Goal: Task Accomplishment & Management: Manage account settings

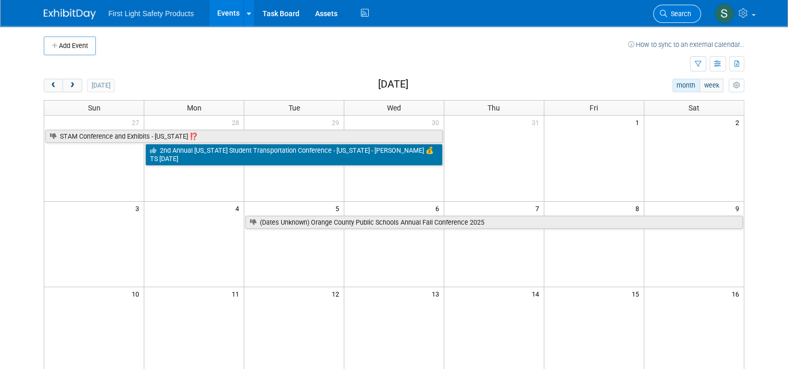
click at [678, 19] on link "Search" at bounding box center [677, 14] width 48 height 18
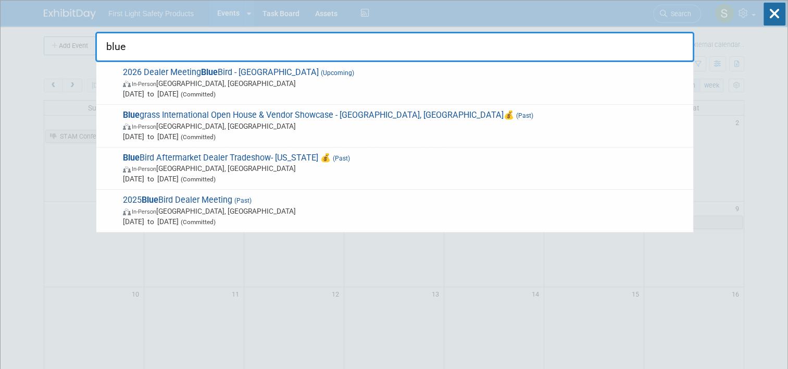
click at [140, 54] on input "blue" at bounding box center [394, 47] width 599 height 30
drag, startPoint x: 131, startPoint y: 46, endPoint x: 10, endPoint y: 46, distance: 120.8
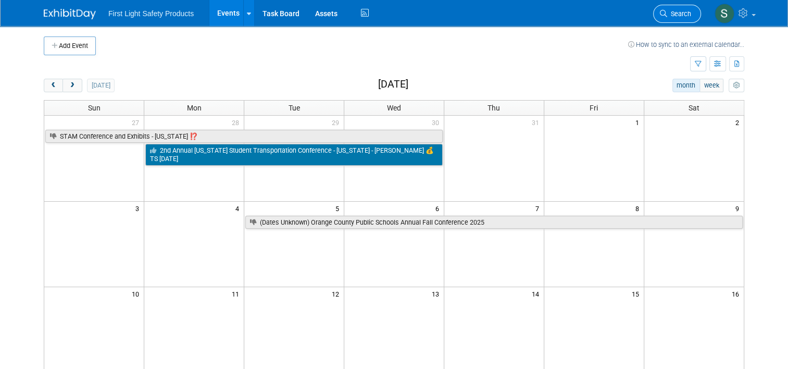
click at [691, 15] on span "Search" at bounding box center [679, 14] width 24 height 8
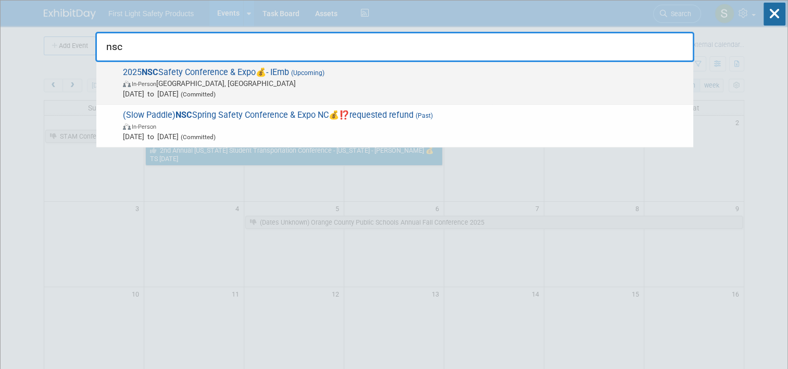
type input "nsc"
click at [319, 79] on span "In-Person Denver, CO" at bounding box center [405, 83] width 565 height 10
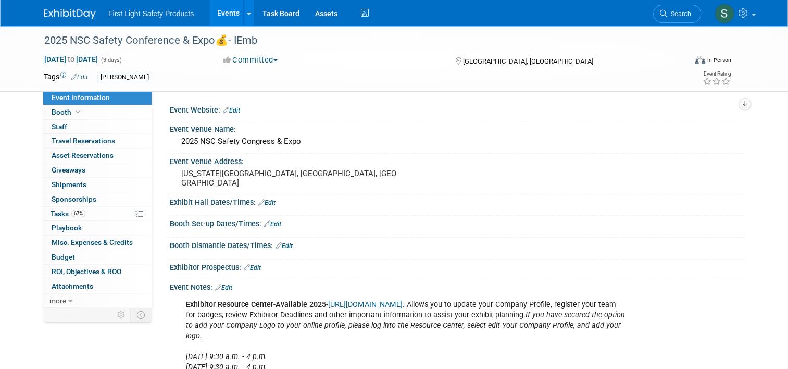
click at [72, 77] on link "Edit" at bounding box center [79, 76] width 17 height 7
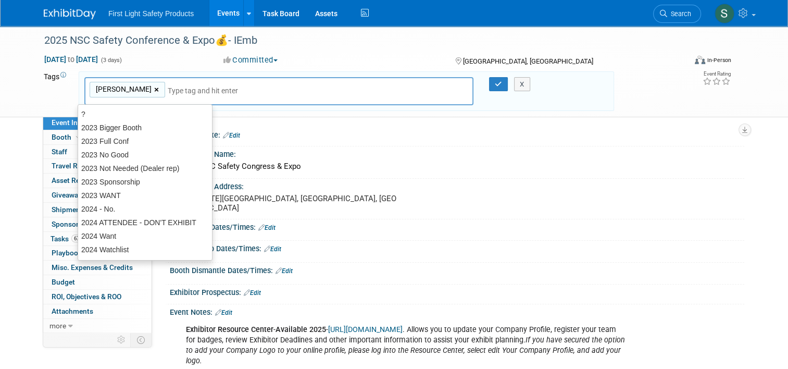
click at [154, 88] on link "×" at bounding box center [157, 90] width 7 height 12
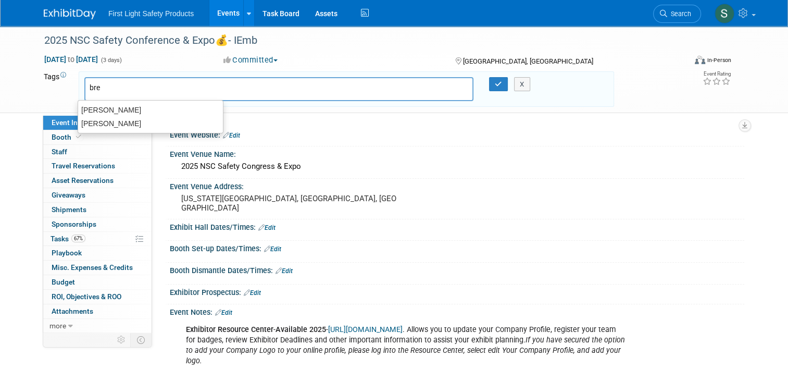
type input "bret"
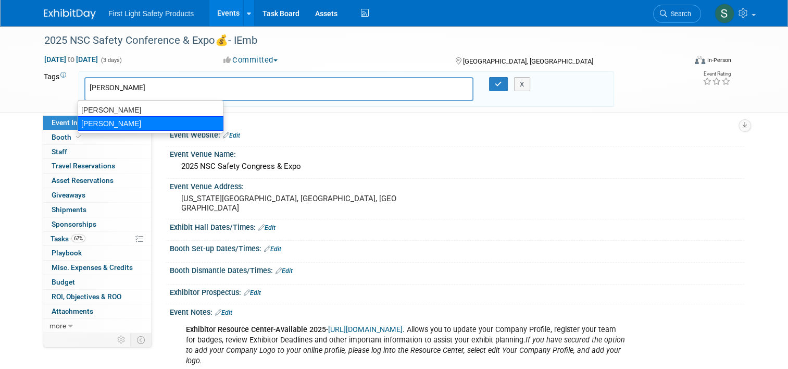
click at [130, 121] on div "Brett Kuchciak" at bounding box center [151, 123] width 146 height 15
type input "Brett Kuchciak"
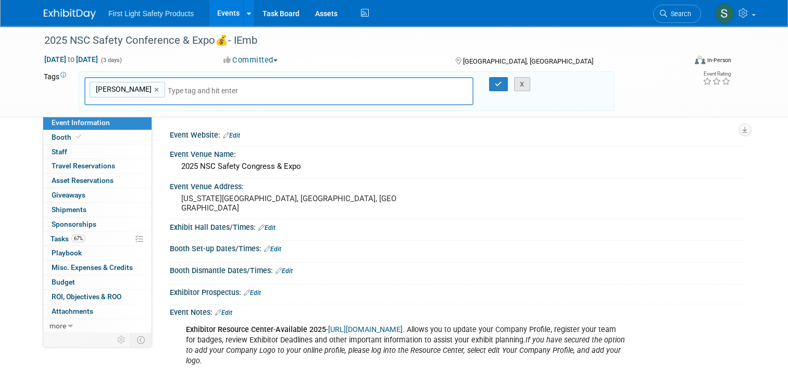
click at [527, 87] on button "X" at bounding box center [522, 84] width 16 height 15
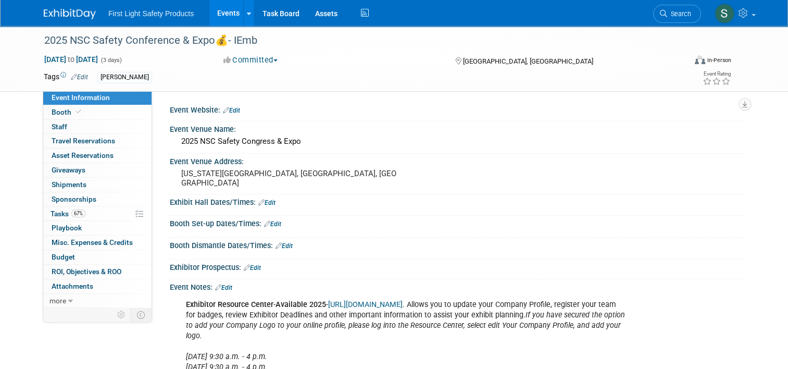
click at [212, 11] on link "Events" at bounding box center [228, 13] width 38 height 26
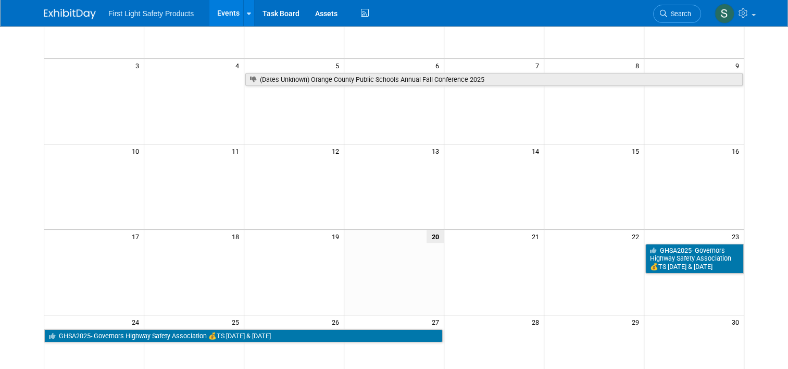
scroll to position [52, 0]
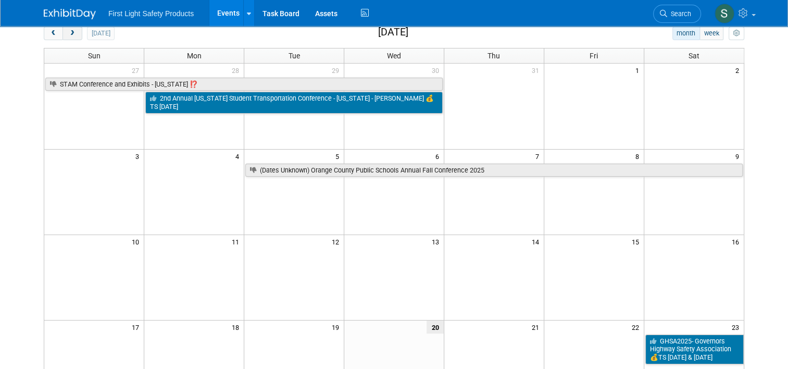
click at [71, 36] on button "next" at bounding box center [71, 34] width 19 height 14
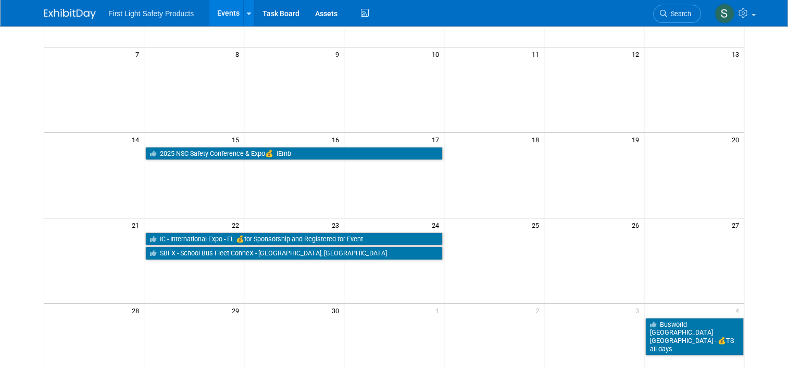
scroll to position [156, 0]
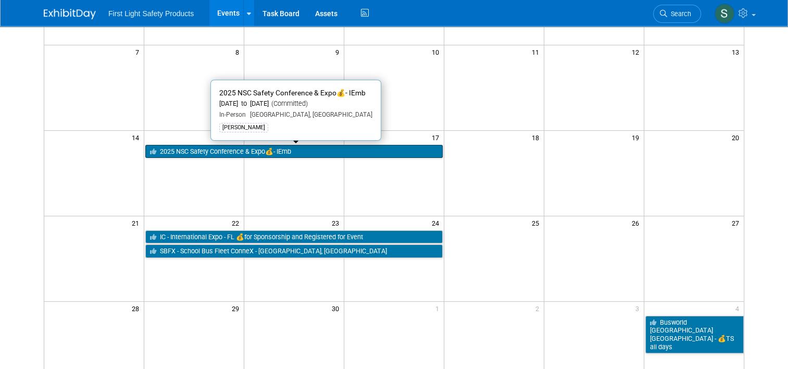
click at [204, 150] on link "2025 NSC Safety Conference & Expo💰- IEmb" at bounding box center [293, 152] width 297 height 14
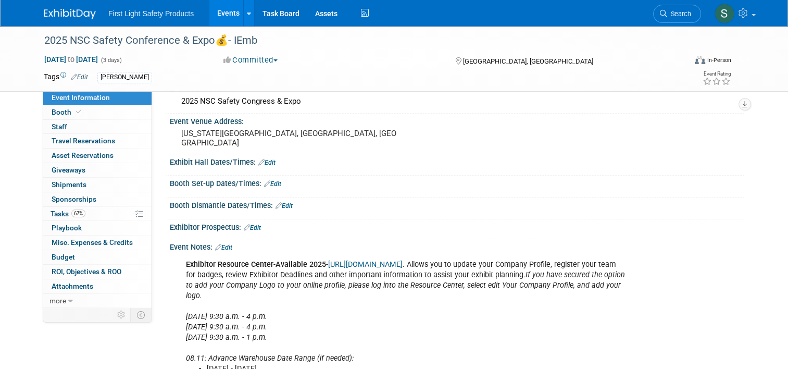
scroll to position [104, 0]
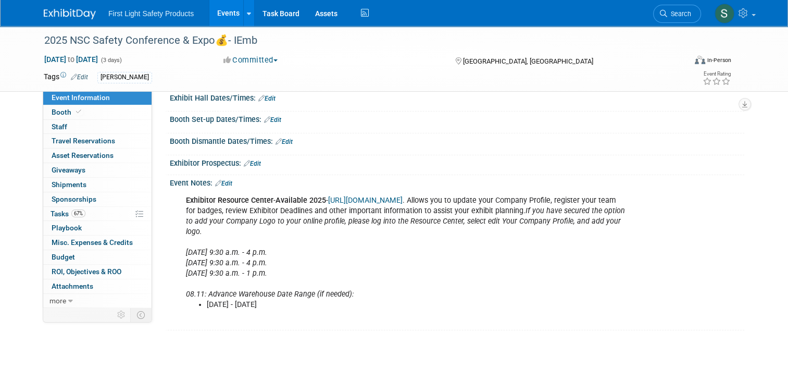
click at [396, 197] on link "https://nsc2024.smallworldlabs.com" at bounding box center [365, 200] width 74 height 9
click at [92, 210] on link "67% Tasks 67%" at bounding box center [97, 214] width 108 height 14
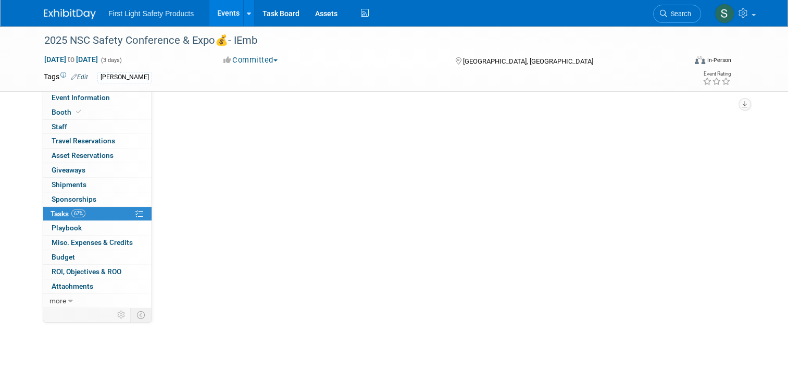
scroll to position [0, 0]
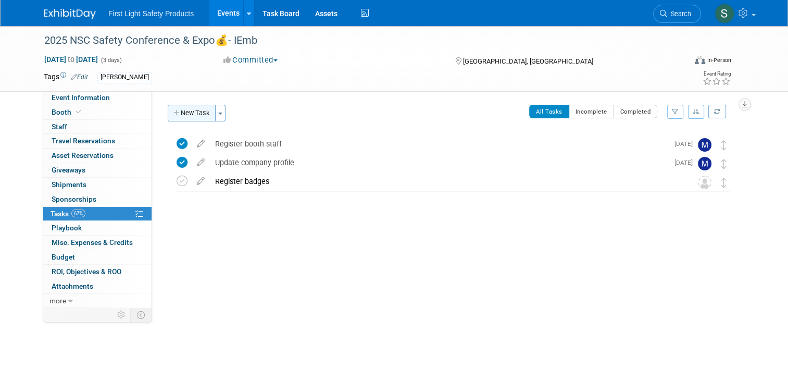
click at [196, 115] on button "New Task" at bounding box center [192, 113] width 48 height 17
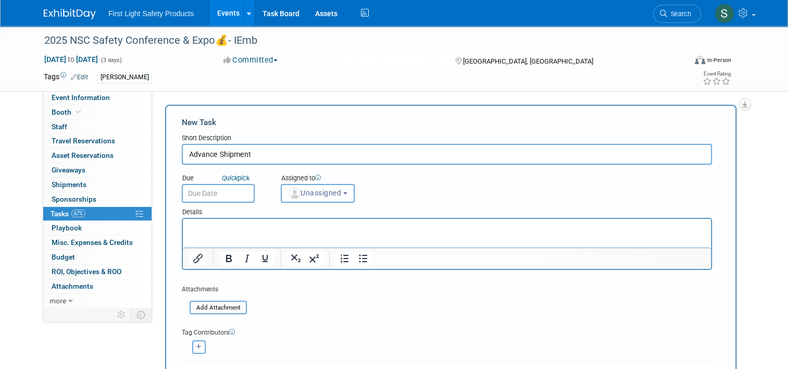
type input "Advance Shipment"
click at [233, 185] on input "text" at bounding box center [218, 193] width 73 height 19
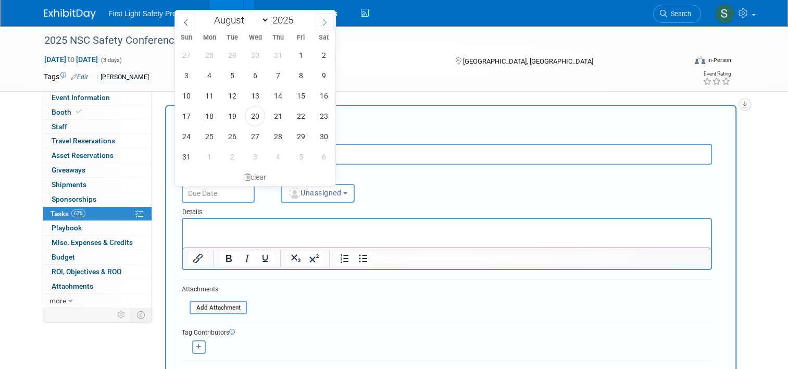
click at [325, 22] on icon at bounding box center [324, 22] width 7 height 7
click at [186, 21] on icon at bounding box center [185, 22] width 7 height 7
select select "7"
click at [304, 141] on span "29" at bounding box center [301, 136] width 20 height 20
type input "Aug 29, 2025"
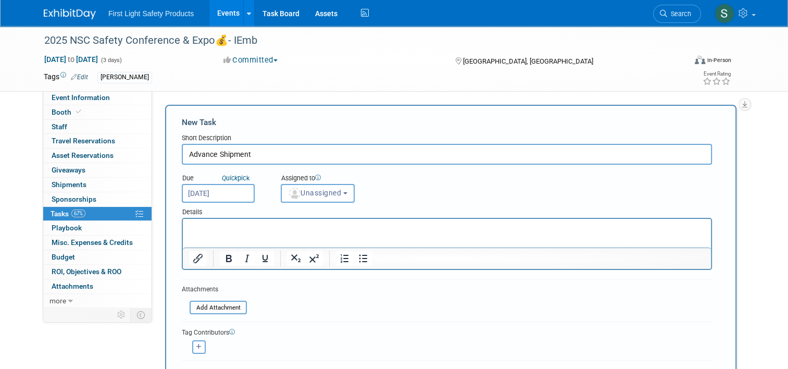
click at [276, 224] on p "Rich Text Area. Press ALT-0 for help." at bounding box center [447, 228] width 516 height 10
click at [326, 192] on span "Unassigned" at bounding box center [314, 192] width 53 height 8
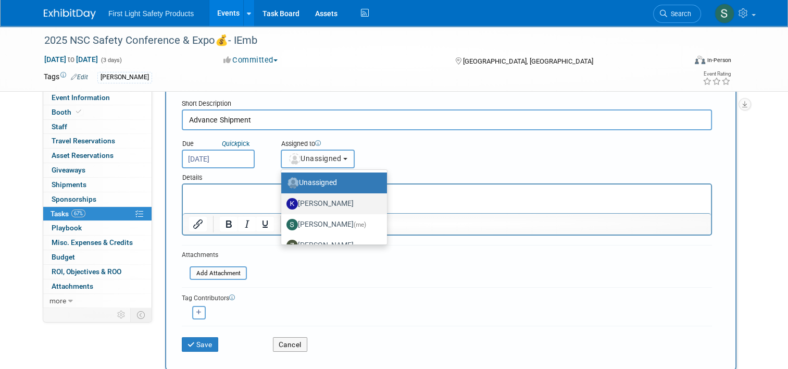
scroll to position [52, 0]
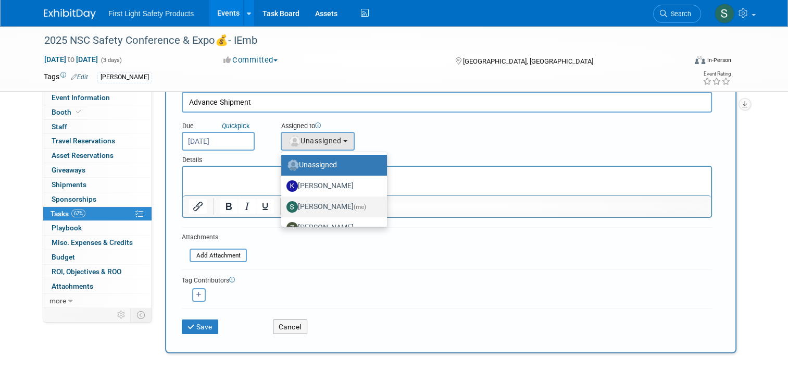
click at [322, 204] on label "Steph Willemsen (me)" at bounding box center [331, 206] width 90 height 17
click at [283, 204] on input "Steph Willemsen (me)" at bounding box center [279, 205] width 7 height 7
select select "be7457ac-ff55-4b1c-b363-73aed2fc0964"
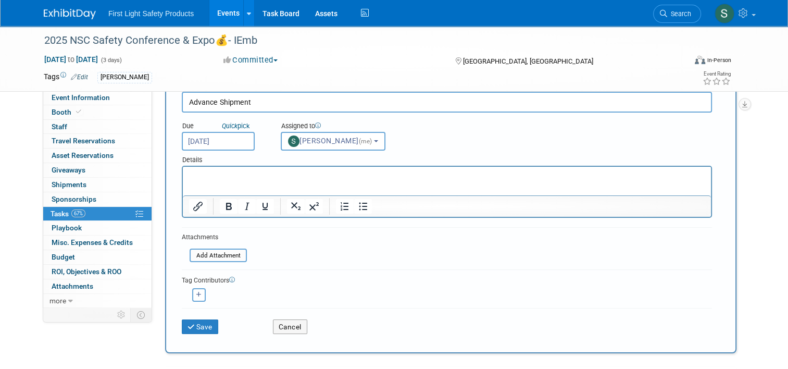
click at [270, 174] on p "Rich Text Area. Press ALT-0 for help." at bounding box center [447, 176] width 516 height 10
click at [190, 323] on button "Save" at bounding box center [200, 326] width 36 height 15
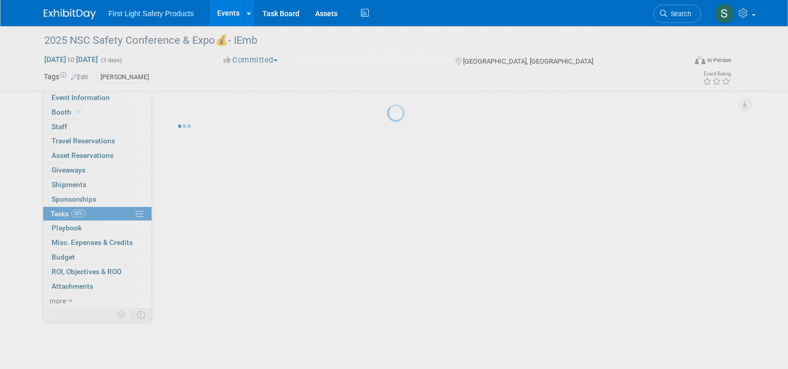
scroll to position [0, 0]
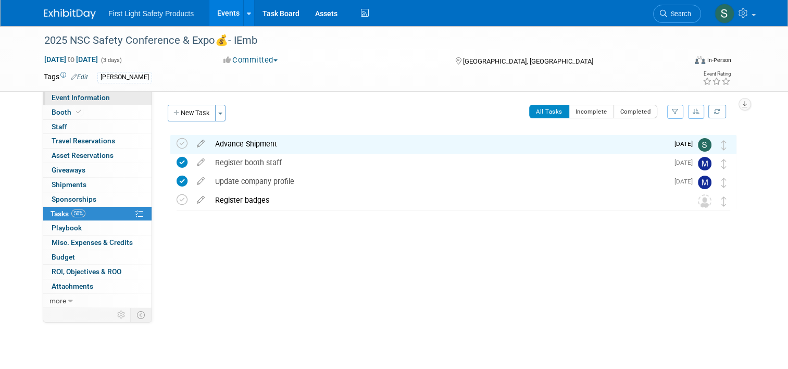
click at [92, 97] on span "Event Information" at bounding box center [81, 97] width 58 height 8
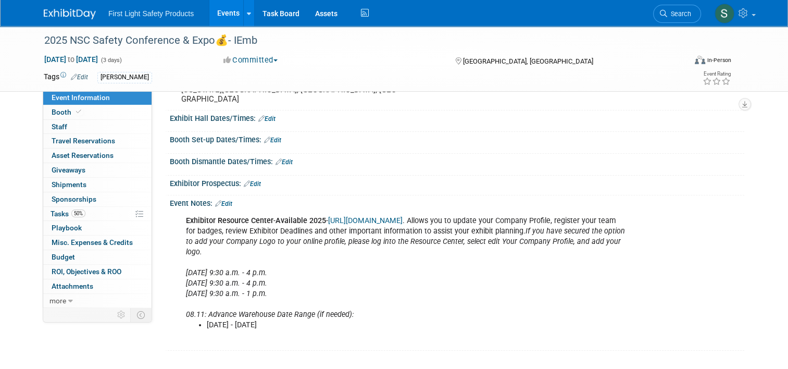
scroll to position [84, 0]
drag, startPoint x: 289, startPoint y: 323, endPoint x: 408, endPoint y: 321, distance: 118.7
click at [408, 321] on li "Thursday, August 7, 2025 - Friday, September 5, 2025" at bounding box center [417, 324] width 420 height 10
click at [406, 321] on li "Thursday, August 7, 2025 - Friday, September 5, 2025" at bounding box center [417, 324] width 420 height 10
click at [373, 319] on li "Thursday, August 7, 2025 - Friday, September 5, 2025" at bounding box center [417, 324] width 420 height 10
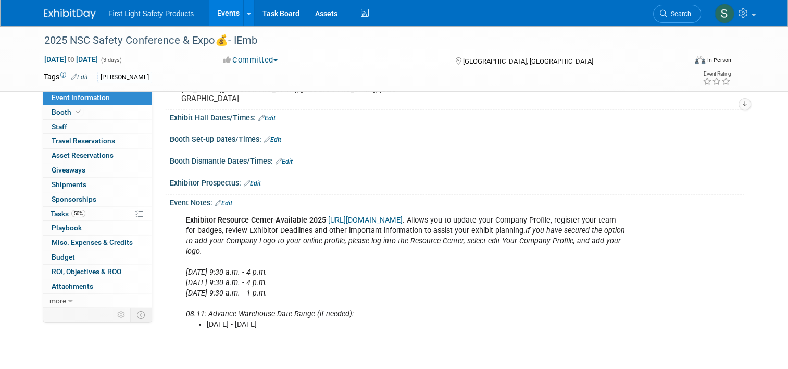
click at [350, 216] on link "https://nsc2024.smallworldlabs.com" at bounding box center [365, 220] width 74 height 9
click at [460, 284] on div "Exhibitor Resource Center - Available 2025 - https://nsc2024.smallworldlabs.com…" at bounding box center [406, 278] width 454 height 136
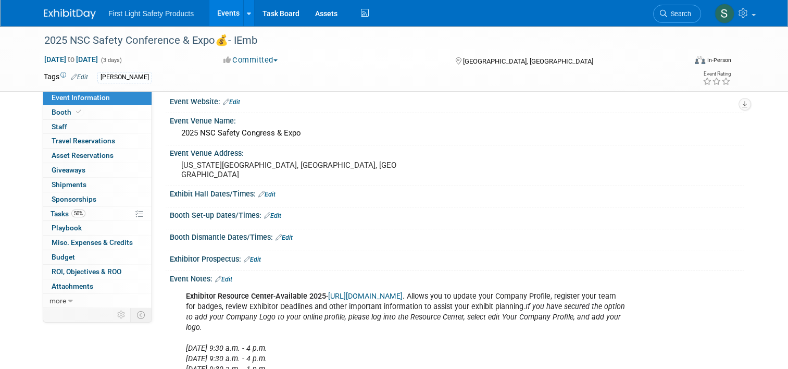
scroll to position [0, 0]
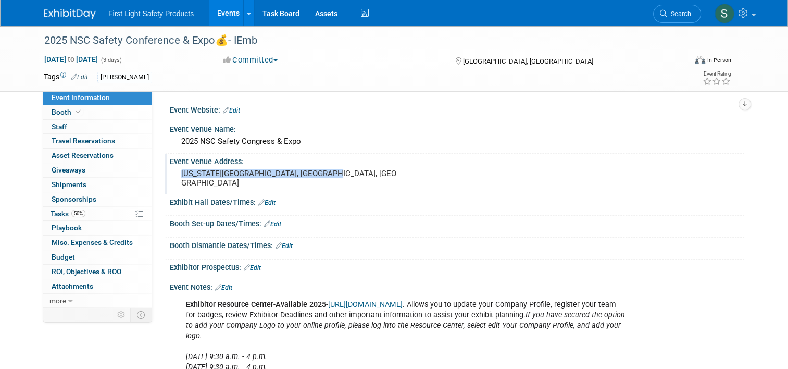
drag, startPoint x: 175, startPoint y: 173, endPoint x: 322, endPoint y: 173, distance: 146.8
click at [322, 173] on pre "Colorado Convention Center, Denver, CO" at bounding box center [289, 178] width 217 height 19
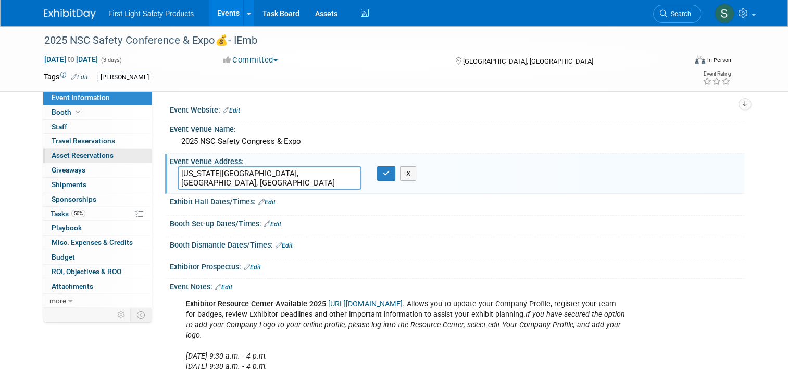
drag, startPoint x: 322, startPoint y: 173, endPoint x: 92, endPoint y: 160, distance: 230.5
click at [92, 160] on div "Event Information Event Info Booth Booth 0 Staff 0 Staff 0 Travel Reservations …" at bounding box center [394, 230] width 716 height 408
click at [400, 174] on button "X" at bounding box center [408, 173] width 16 height 15
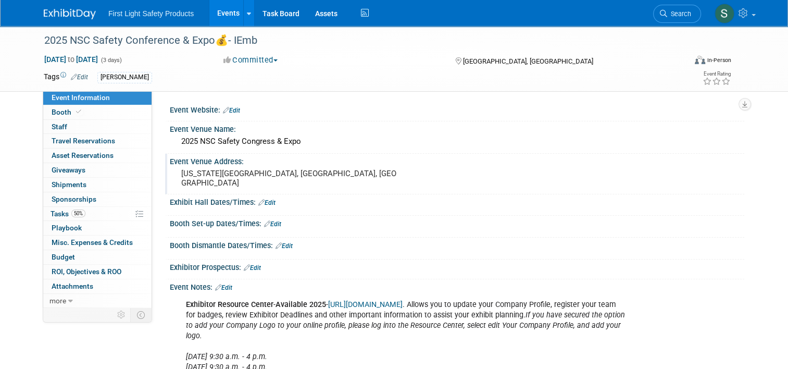
click at [502, 187] on div "Event Venue Address: Colorado Convention Center, Denver, CO" at bounding box center [454, 174] width 579 height 40
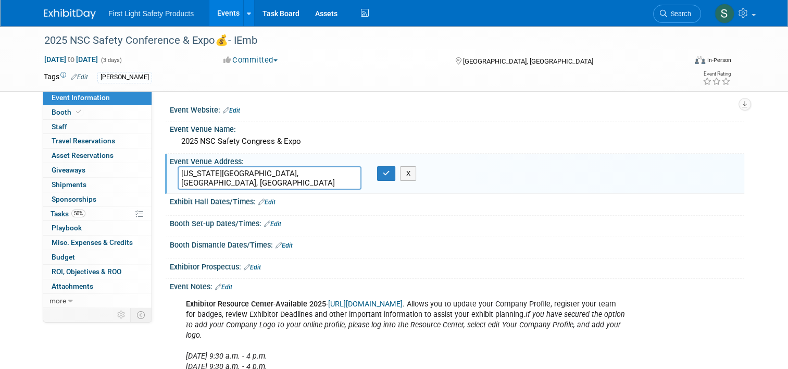
click at [431, 237] on div "Booth Dismantle Dates/Times: Edit" at bounding box center [457, 244] width 574 height 14
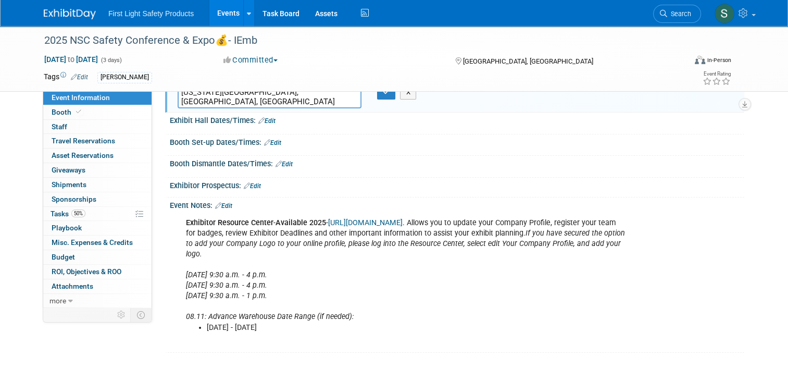
scroll to position [84, 0]
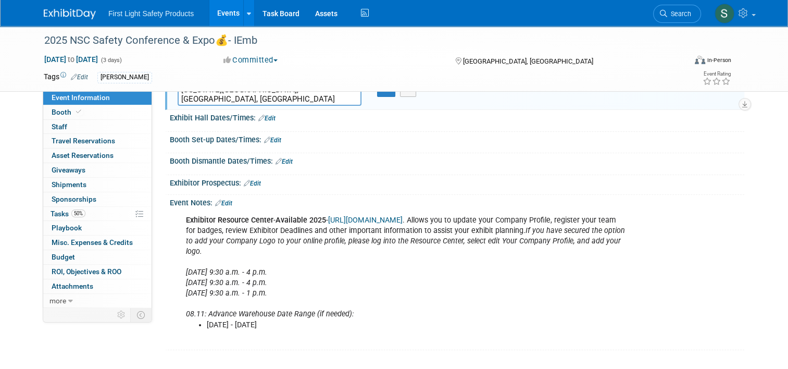
drag, startPoint x: 377, startPoint y: 322, endPoint x: 198, endPoint y: 321, distance: 179.1
click at [198, 321] on ul "Thursday, August 7, 2025 - Friday, September 5, 2025" at bounding box center [406, 325] width 440 height 10
drag, startPoint x: 198, startPoint y: 321, endPoint x: 385, endPoint y: 296, distance: 188.1
click at [385, 296] on div "Exhibitor Resource Center - Available 2025 - https://nsc2024.smallworldlabs.com…" at bounding box center [406, 278] width 454 height 136
click at [391, 216] on link "https://nsc2024.smallworldlabs.com" at bounding box center [365, 220] width 74 height 9
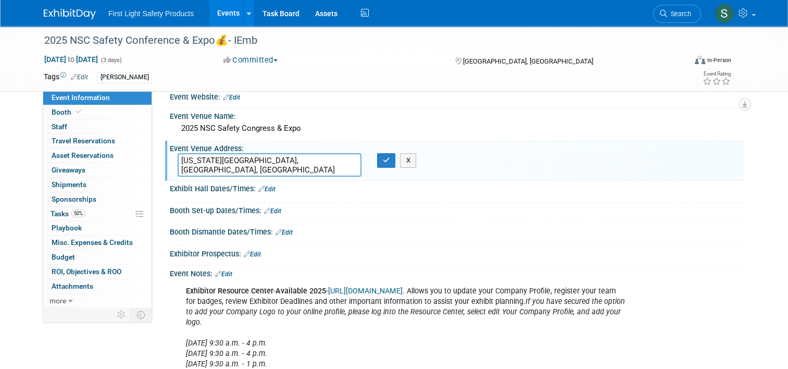
scroll to position [0, 0]
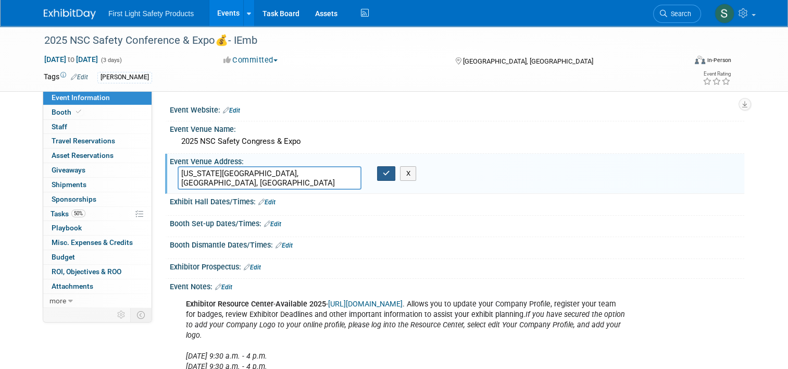
click at [377, 176] on button "button" at bounding box center [386, 173] width 19 height 15
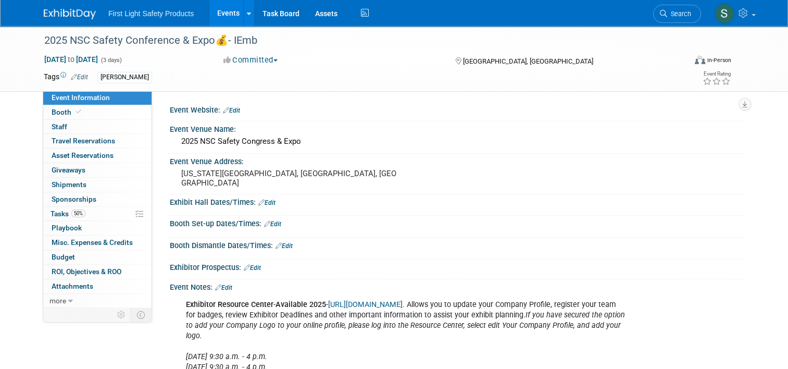
click at [229, 107] on link "Edit" at bounding box center [231, 110] width 17 height 7
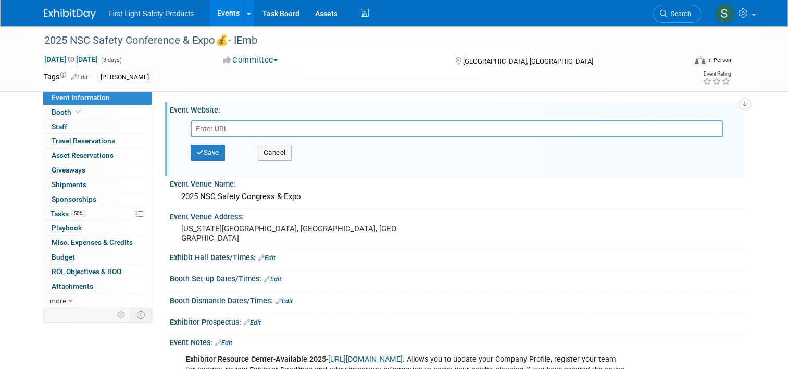
click at [236, 126] on input "text" at bounding box center [457, 128] width 532 height 17
type input "https://congressprogram.nsc.org/p/1?_gl=1*kvwyi2*_gcl_au*MTI0MzU5Mzg0Ni4xNzUzMT…"
click at [209, 150] on button "Save" at bounding box center [208, 153] width 34 height 16
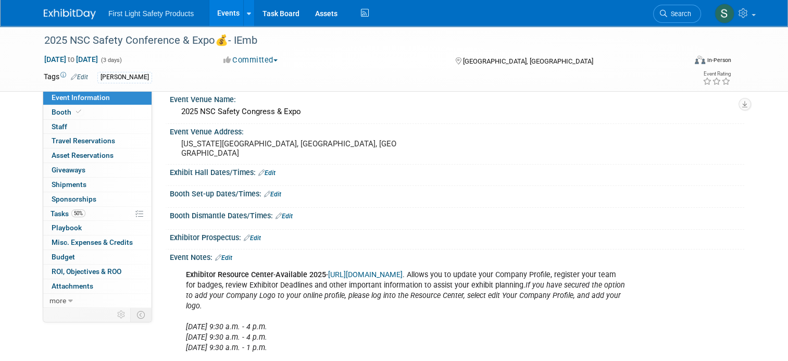
scroll to position [115, 0]
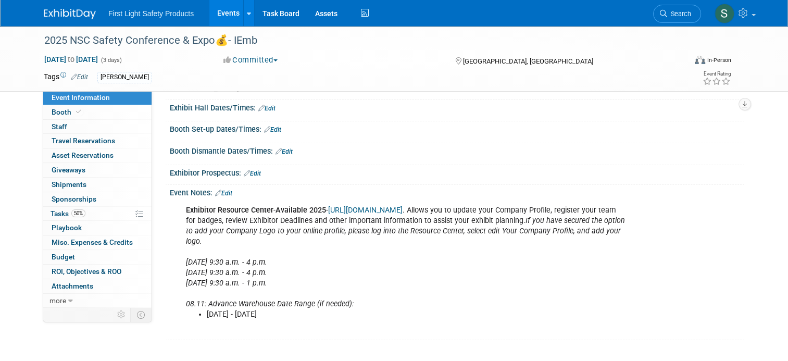
click at [218, 186] on div "Event Notes: Edit" at bounding box center [457, 192] width 574 height 14
click at [218, 190] on link "Edit" at bounding box center [223, 193] width 17 height 7
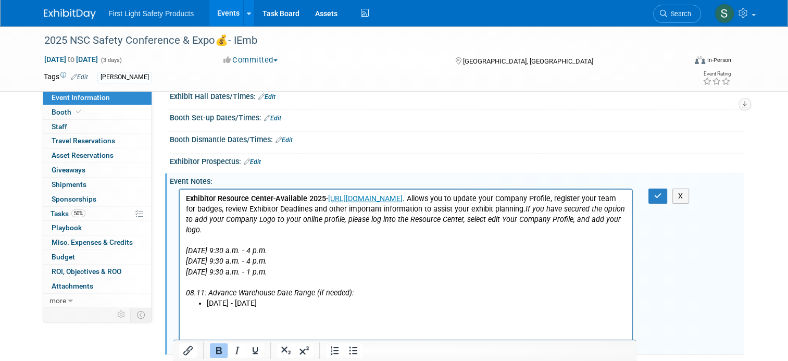
scroll to position [141, 0]
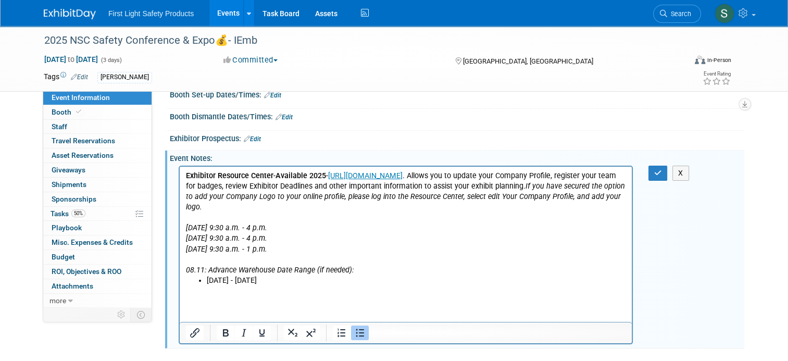
click at [403, 279] on li "[DATE] - [DATE]" at bounding box center [416, 280] width 419 height 10
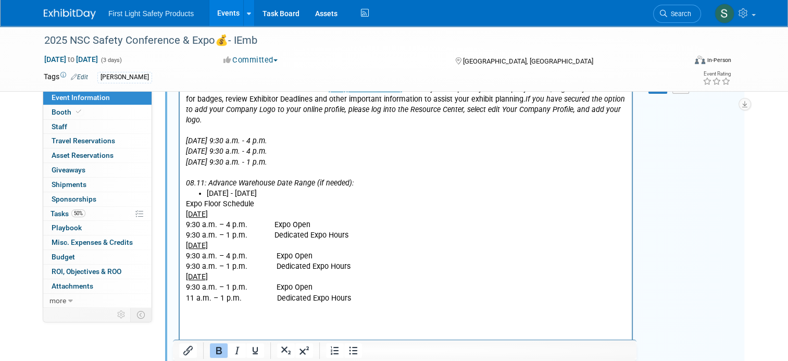
scroll to position [210, 0]
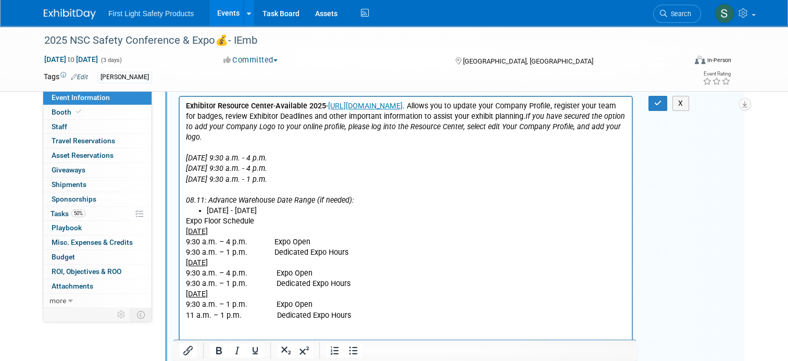
click at [187, 219] on p "Expo Floor Schedule" at bounding box center [406, 221] width 440 height 10
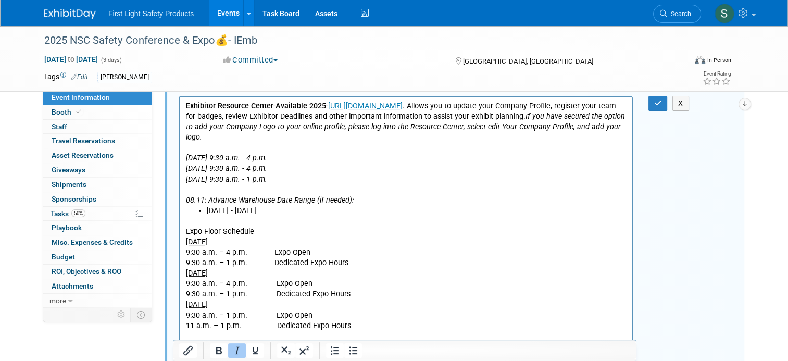
drag, startPoint x: 325, startPoint y: 184, endPoint x: 351, endPoint y: 258, distance: 78.4
click at [180, 153] on html "Exhibitor Resource Center - Available 2025 - https://nsc2024.smallworldlabs.com…" at bounding box center [406, 218] width 452 height 245
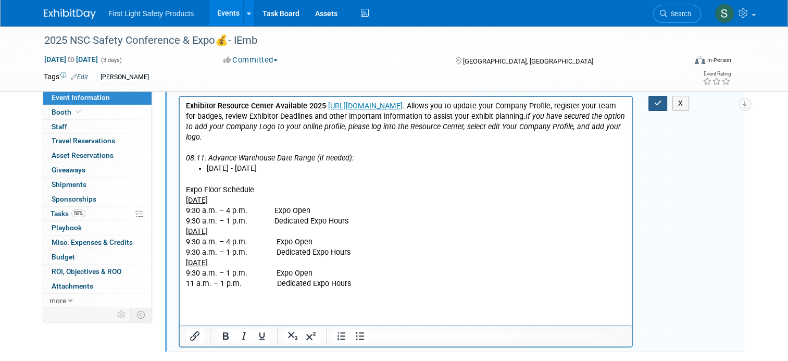
click at [656, 110] on button "button" at bounding box center [657, 103] width 19 height 15
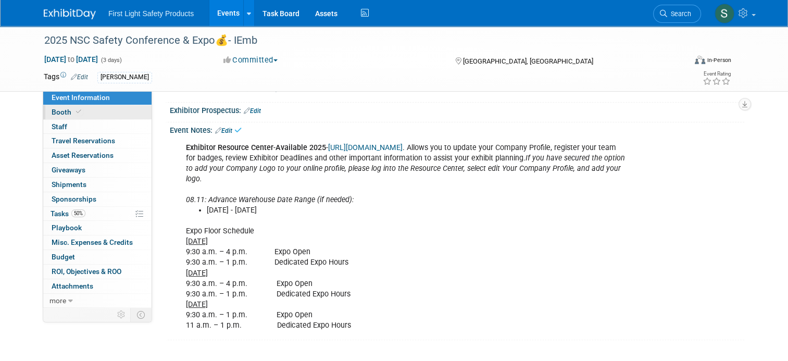
click at [75, 107] on link "Booth" at bounding box center [97, 112] width 108 height 14
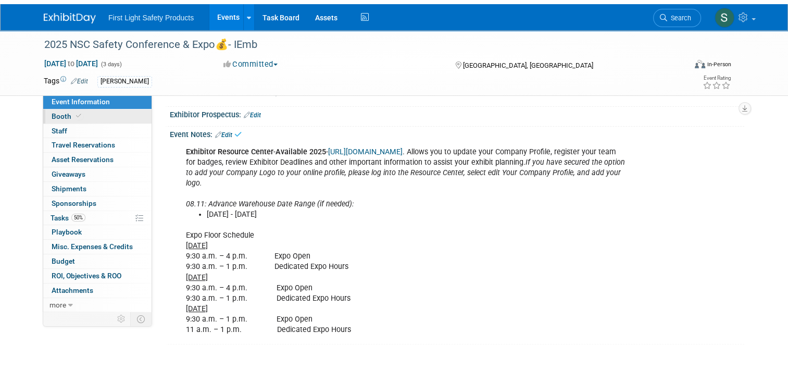
scroll to position [0, 0]
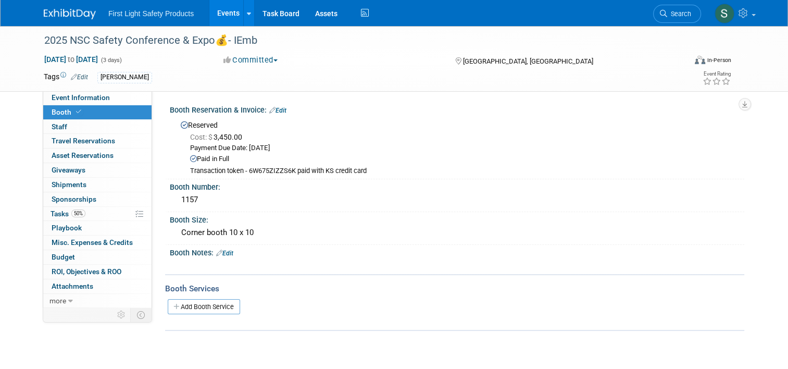
click at [220, 12] on link "Events" at bounding box center [228, 13] width 38 height 26
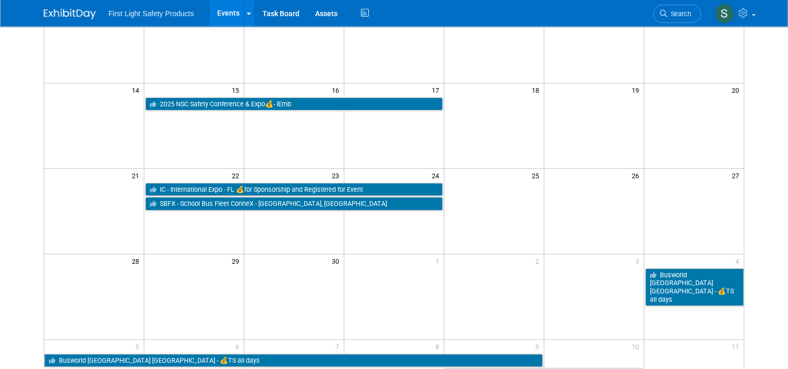
scroll to position [260, 0]
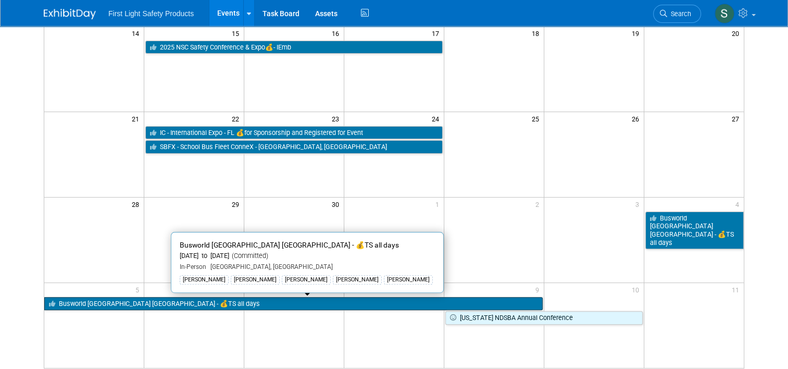
click at [217, 300] on link "Busworld [GEOGRAPHIC_DATA] [GEOGRAPHIC_DATA] - 💰TS all days" at bounding box center [293, 304] width 498 height 14
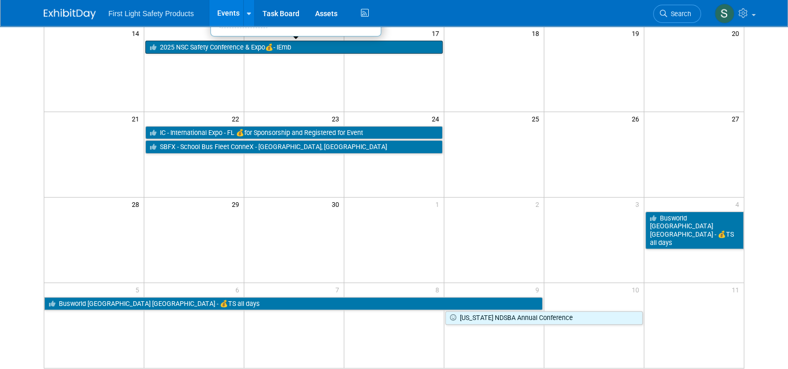
click at [223, 49] on link "2025 NSC Safety Conference & Expo💰- IEmb" at bounding box center [293, 48] width 297 height 14
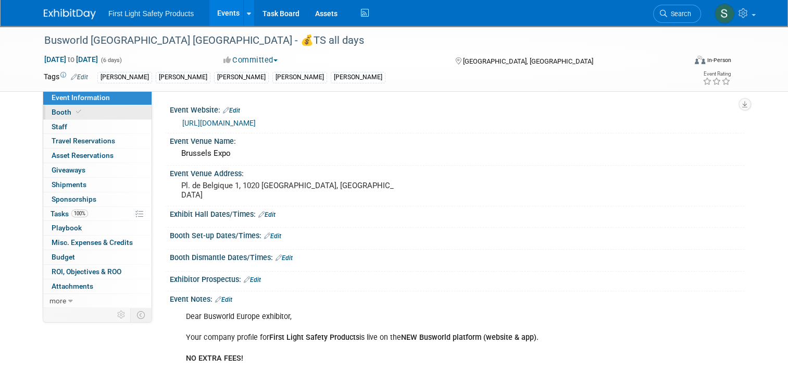
click at [81, 114] on link "Booth" at bounding box center [97, 112] width 108 height 14
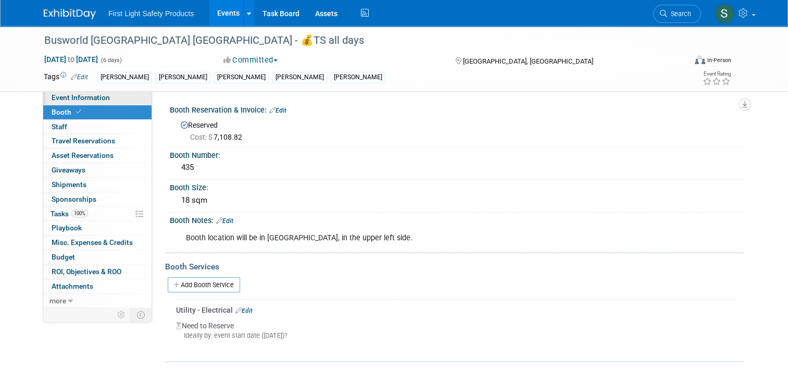
click at [89, 93] on link "Event Information" at bounding box center [97, 98] width 108 height 14
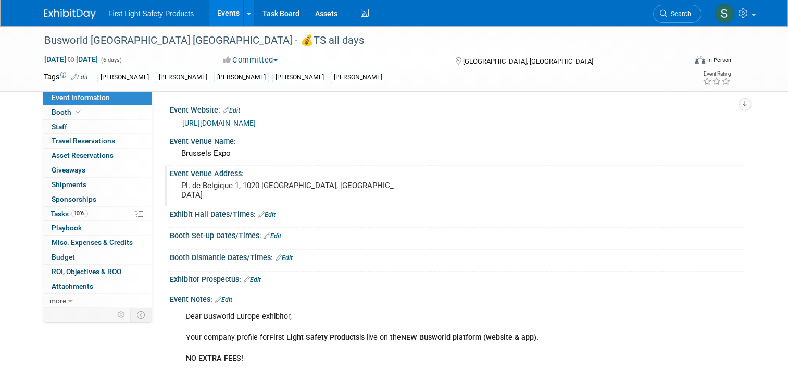
click at [425, 191] on div "Event Venue Address: Pl. de Belgique 1, 1020 Bruxelles, Belgium" at bounding box center [454, 186] width 579 height 40
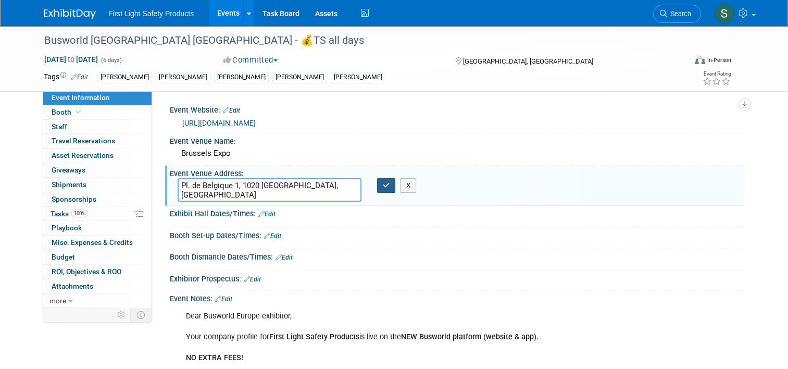
click at [387, 187] on icon "button" at bounding box center [386, 185] width 7 height 7
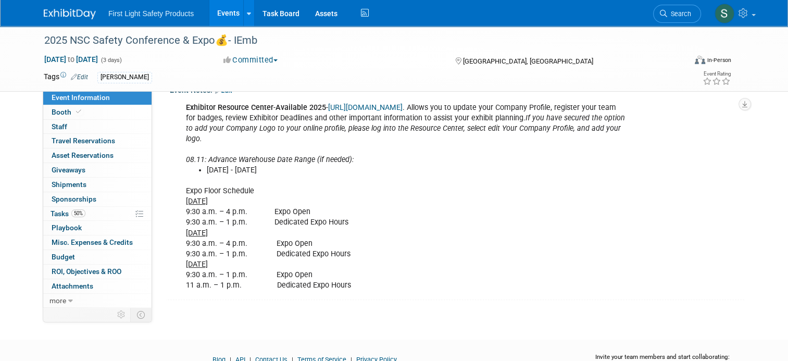
scroll to position [165, 0]
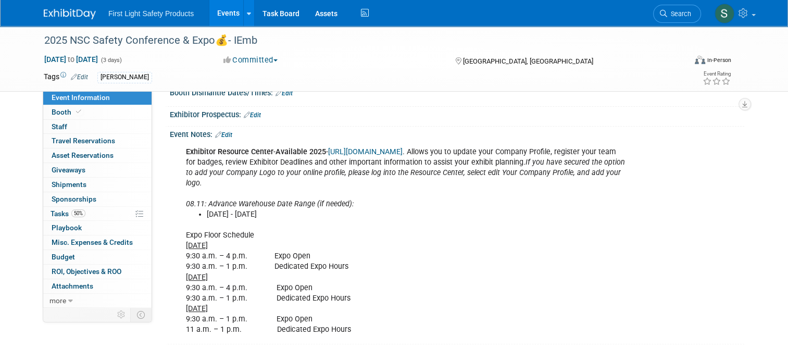
click at [229, 140] on div "Event Notes: Edit" at bounding box center [457, 134] width 574 height 14
click at [222, 138] on link "Edit" at bounding box center [223, 134] width 17 height 7
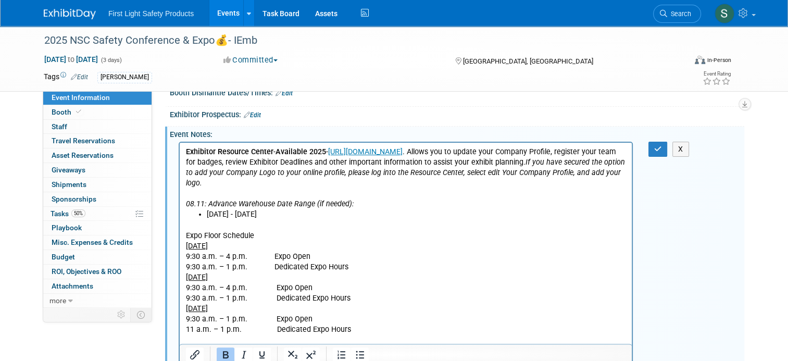
scroll to position [311, 0]
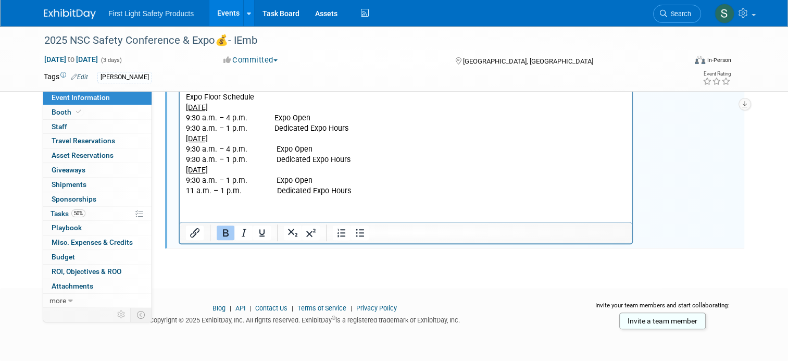
drag, startPoint x: 359, startPoint y: 202, endPoint x: 369, endPoint y: 202, distance: 10.4
click at [360, 196] on html "Exhibitor Resource Center - Available 2025 - https://nsc2024.smallworldlabs.com…" at bounding box center [406, 100] width 452 height 192
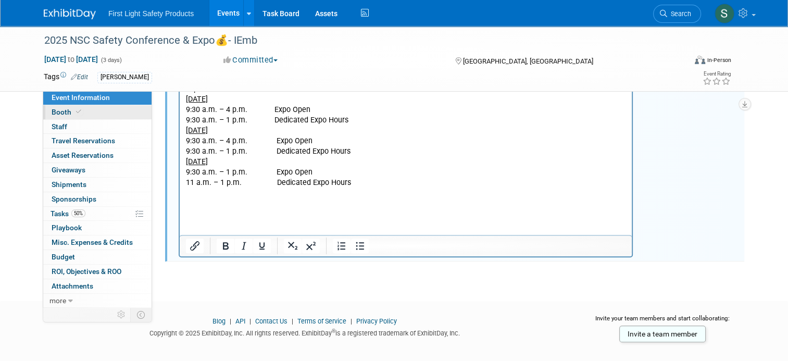
click at [56, 116] on span "Booth" at bounding box center [68, 112] width 32 height 8
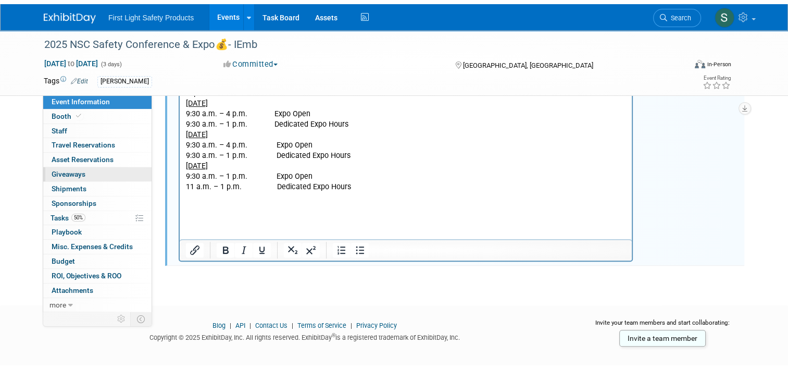
scroll to position [0, 0]
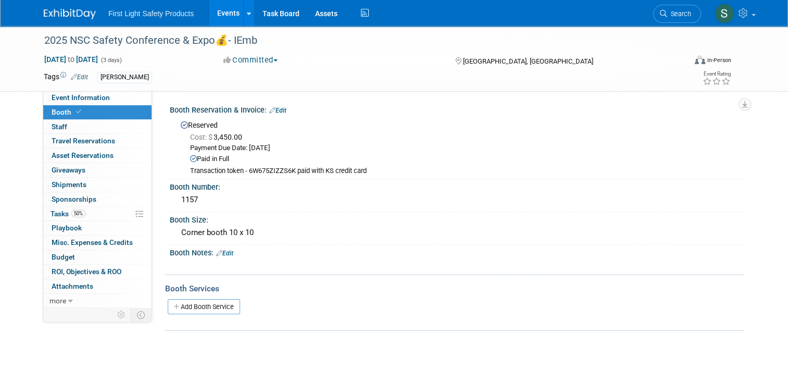
click at [227, 251] on link "Edit" at bounding box center [224, 252] width 17 height 7
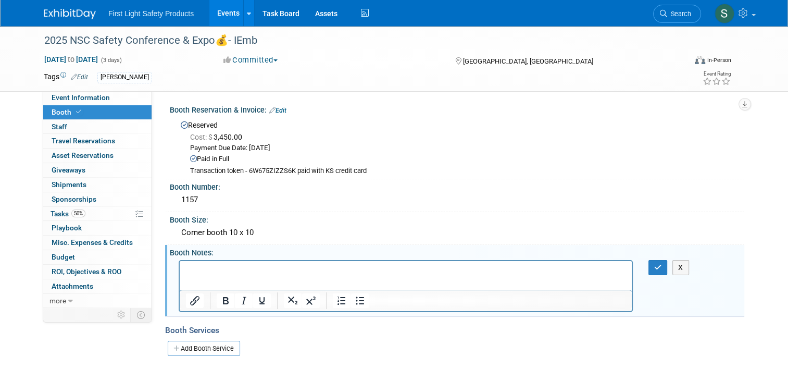
click at [245, 269] on p "Rich Text Area. Press ALT-0 for help." at bounding box center [406, 269] width 440 height 10
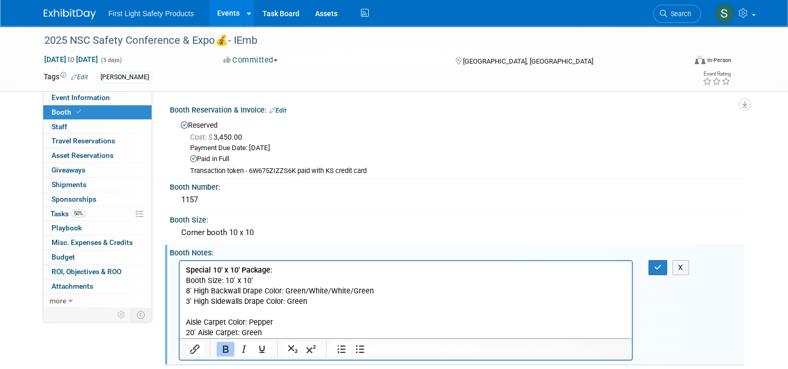
click at [367, 302] on p "Special 10' x 10' Package: Booth Size: 10' x 10' 8' High Backwall Drape Color: …" at bounding box center [406, 300] width 440 height 73
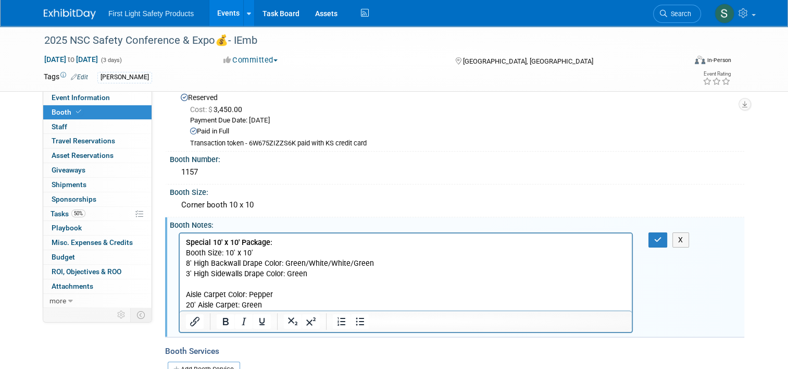
scroll to position [52, 0]
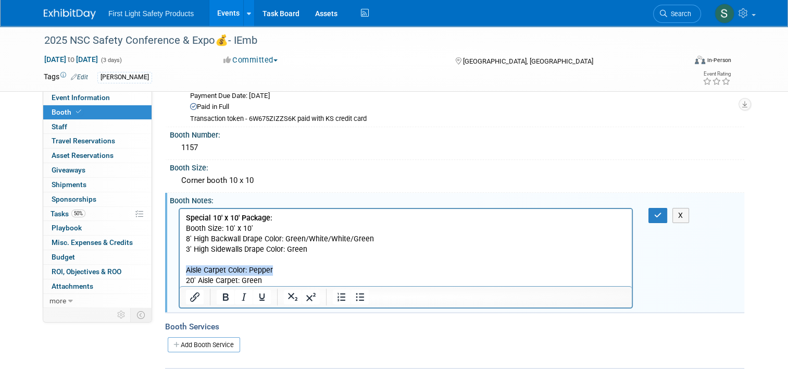
drag, startPoint x: 187, startPoint y: 269, endPoint x: 281, endPoint y: 269, distance: 93.2
click at [281, 269] on p "Special 10' x 10' Package: Booth Size: 10' x 10' 8' High Backwall Drape Color: …" at bounding box center [406, 248] width 440 height 73
click at [276, 271] on p "Special 10' x 10' Package: Booth Size: 10' x 10' 8' High Backwall Drape Color: …" at bounding box center [406, 248] width 440 height 73
drag, startPoint x: 264, startPoint y: 280, endPoint x: 187, endPoint y: 267, distance: 77.7
click at [187, 267] on p "Special 10' x 10' Package: Booth Size: 10' x 10' 8' High Backwall Drape Color: …" at bounding box center [406, 248] width 440 height 73
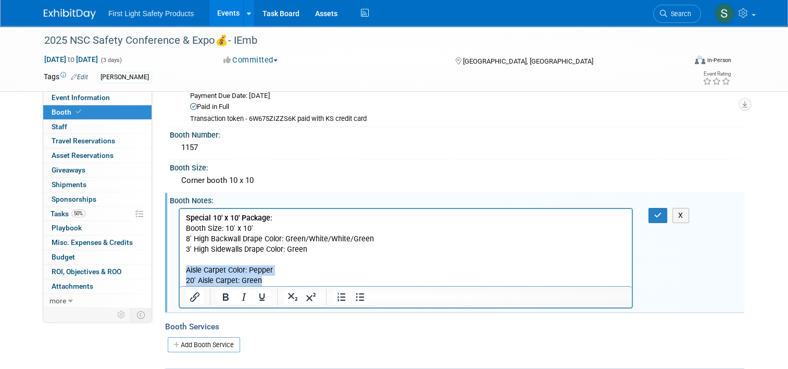
click at [341, 271] on p "Special 10' x 10' Package: Booth Size: 10' x 10' 8' High Backwall Drape Color: …" at bounding box center [406, 248] width 440 height 73
click at [660, 215] on icon "button" at bounding box center [658, 214] width 8 height 7
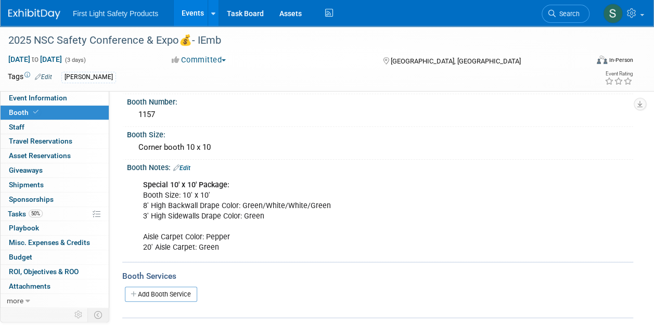
scroll to position [84, 0]
click at [190, 166] on link "Edit" at bounding box center [181, 169] width 17 height 7
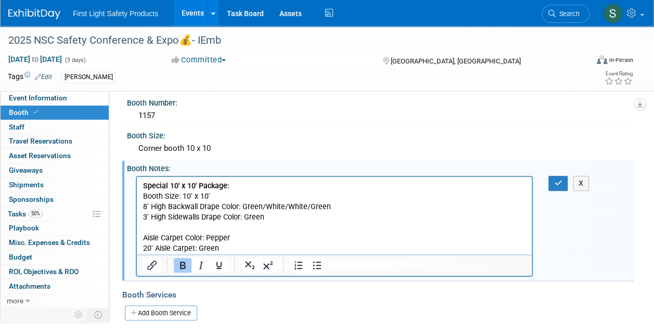
scroll to position [0, 0]
click at [250, 248] on p "Special 10' x 10' Package: Booth Size: 10' x 10' 8' High Backwall Drape Color: …" at bounding box center [334, 217] width 383 height 73
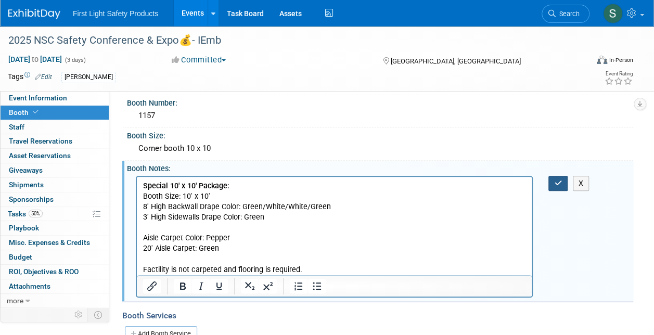
click at [556, 183] on icon "button" at bounding box center [558, 183] width 8 height 7
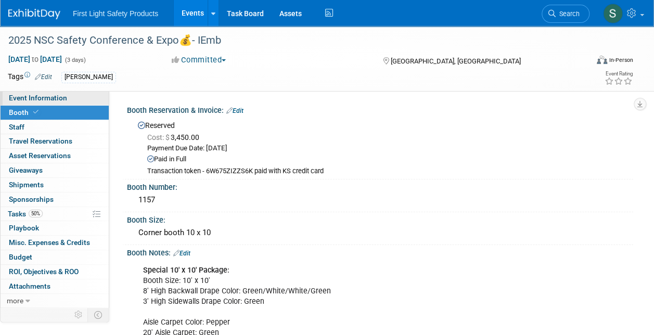
click at [65, 99] on span "Event Information" at bounding box center [38, 98] width 58 height 8
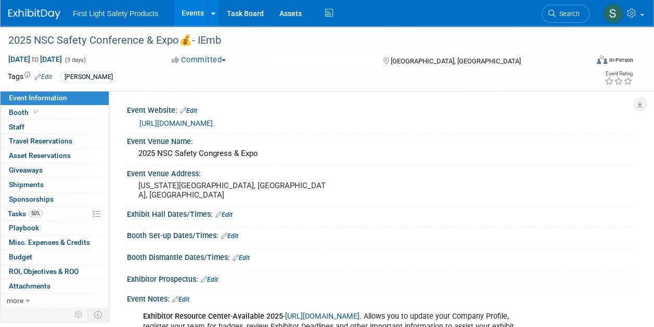
click at [188, 14] on link "Events" at bounding box center [193, 13] width 38 height 26
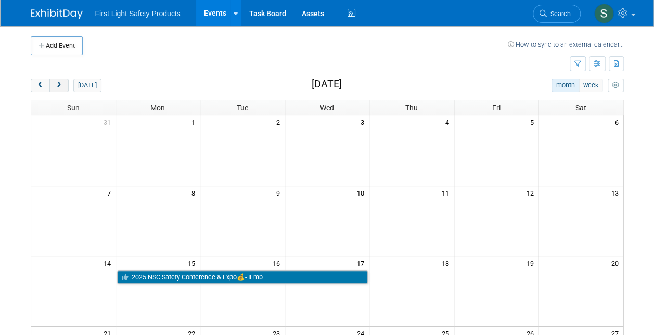
click at [61, 86] on span "next" at bounding box center [59, 85] width 8 height 7
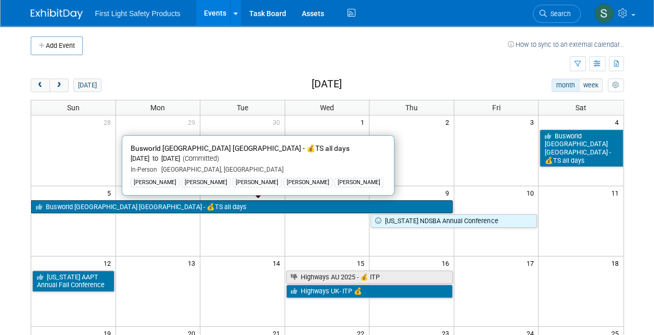
click at [118, 208] on link "Busworld [GEOGRAPHIC_DATA] [GEOGRAPHIC_DATA] - 💰TS all days" at bounding box center [242, 207] width 422 height 14
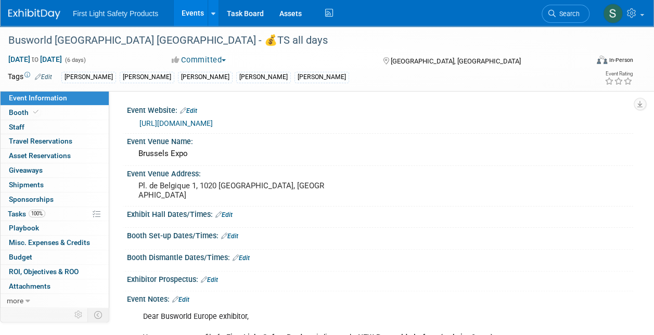
click at [203, 123] on link "https://busworld.org/" at bounding box center [176, 123] width 73 height 8
click at [190, 5] on link "Events" at bounding box center [193, 13] width 38 height 26
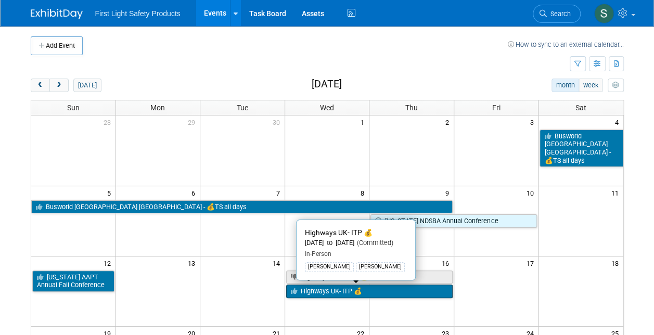
click at [385, 287] on link "Highways UK- ITP 💰" at bounding box center [369, 292] width 167 height 14
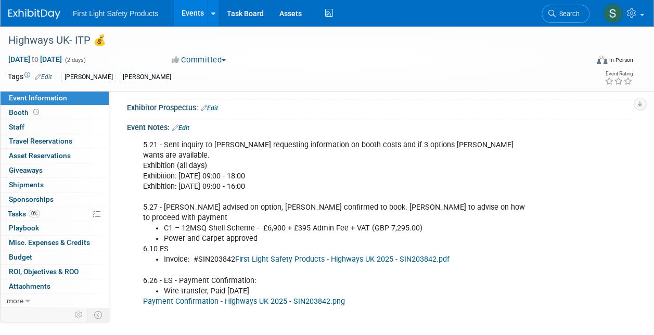
scroll to position [169, 0]
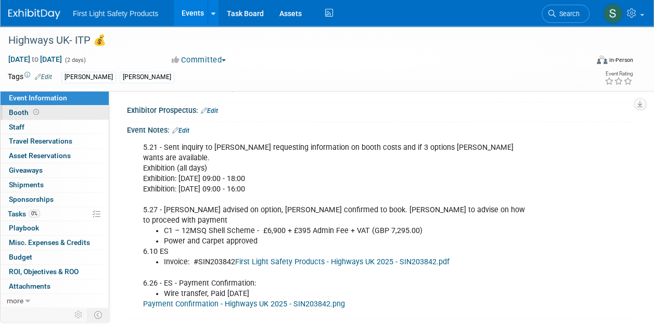
click at [71, 109] on link "Booth" at bounding box center [55, 113] width 108 height 14
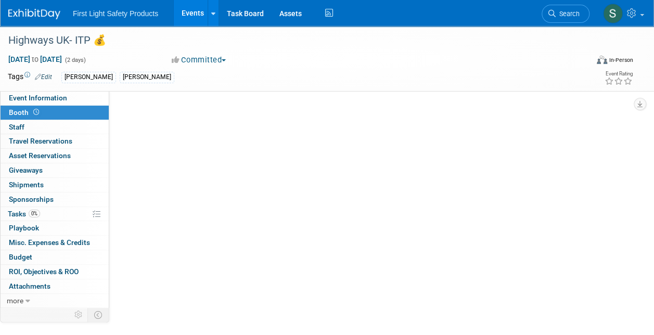
scroll to position [0, 0]
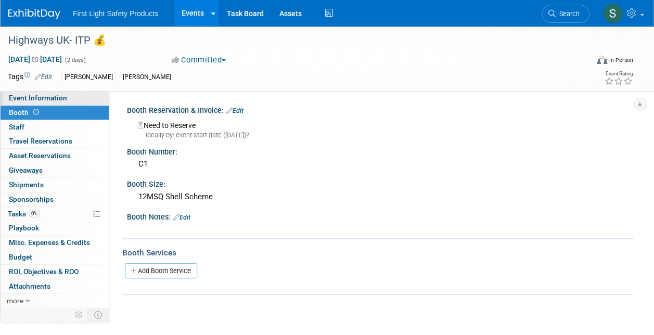
click at [45, 99] on span "Event Information" at bounding box center [38, 98] width 58 height 8
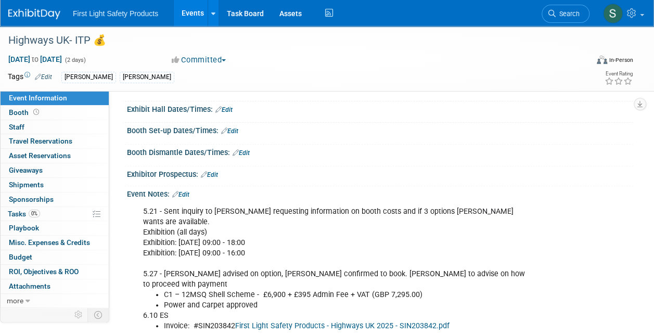
scroll to position [102, 0]
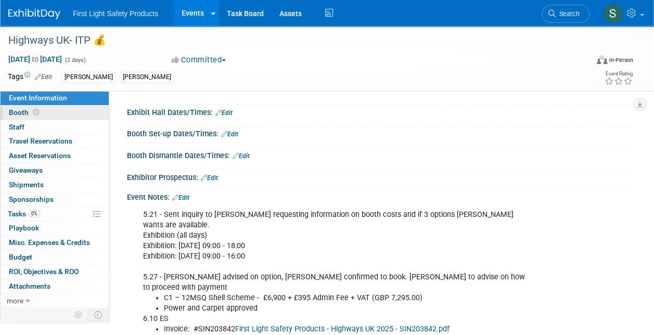
click at [49, 108] on link "Booth" at bounding box center [55, 113] width 108 height 14
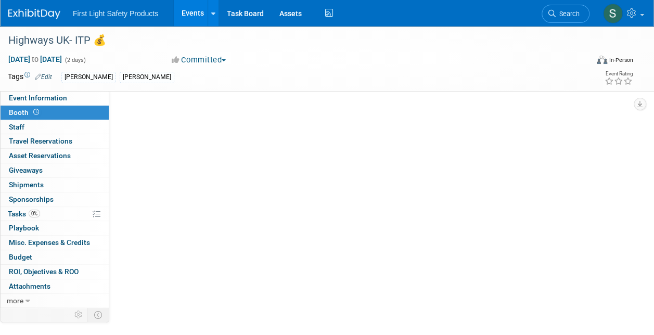
scroll to position [0, 0]
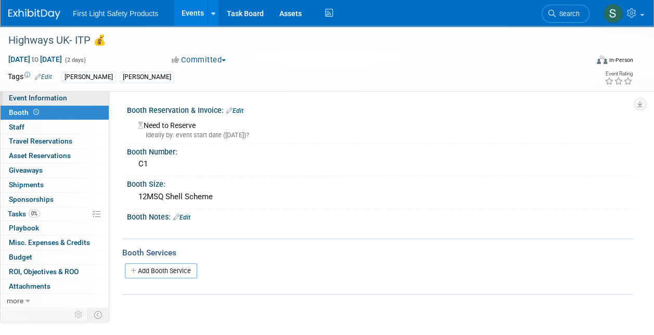
click at [86, 101] on link "Event Information" at bounding box center [55, 98] width 108 height 14
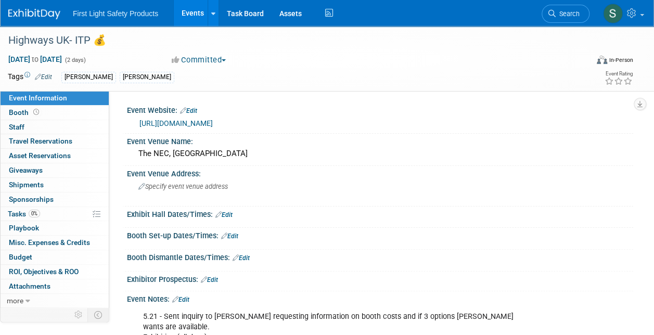
click at [190, 16] on link "Events" at bounding box center [193, 13] width 38 height 26
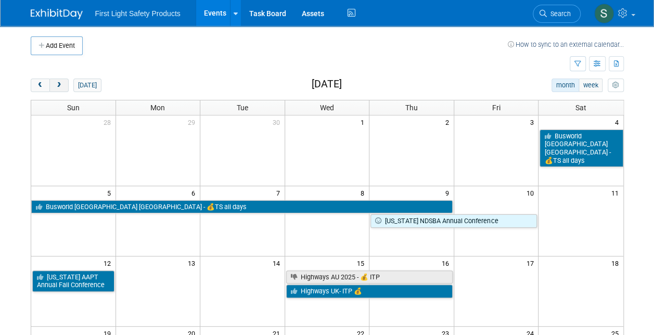
click at [59, 85] on span "next" at bounding box center [59, 85] width 8 height 7
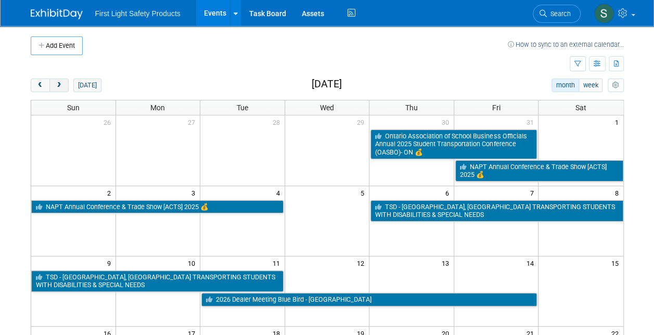
click at [59, 85] on span "next" at bounding box center [59, 85] width 8 height 7
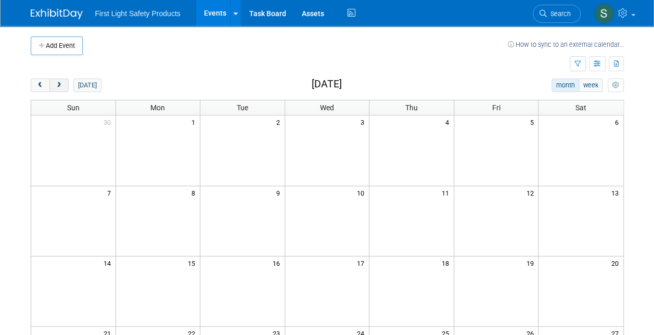
click at [59, 85] on span "next" at bounding box center [59, 85] width 8 height 7
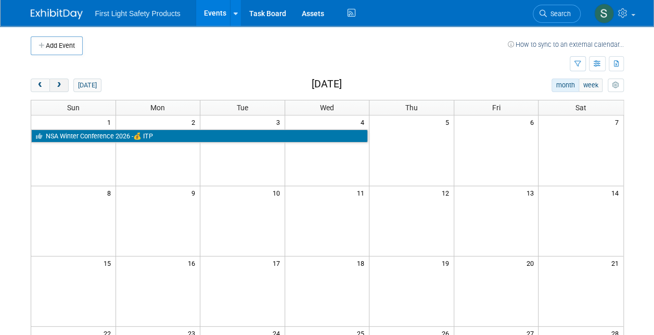
click at [59, 85] on span "next" at bounding box center [59, 85] width 8 height 7
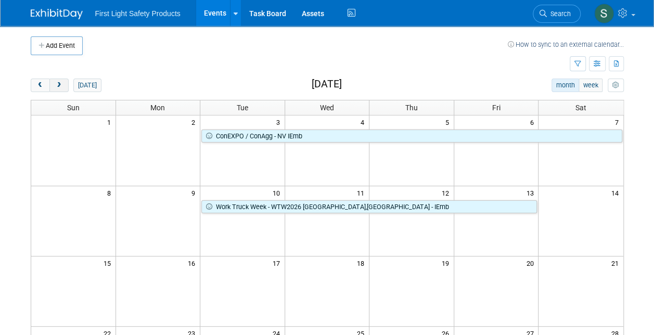
click at [59, 85] on span "next" at bounding box center [59, 85] width 8 height 7
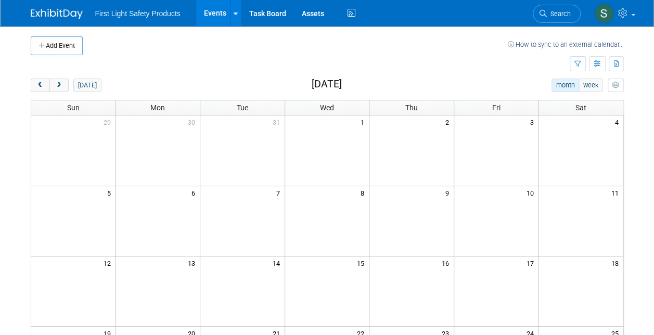
click at [247, 296] on td at bounding box center [242, 291] width 85 height 70
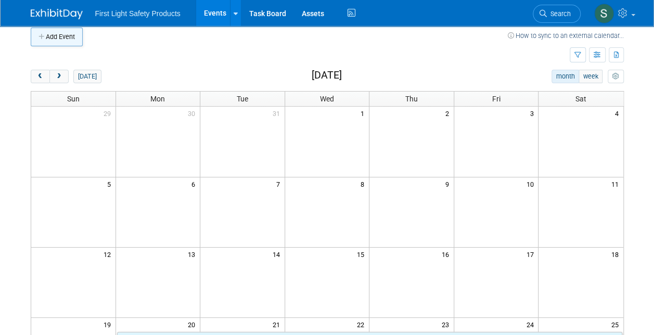
click at [74, 42] on button "Add Event" at bounding box center [57, 37] width 52 height 19
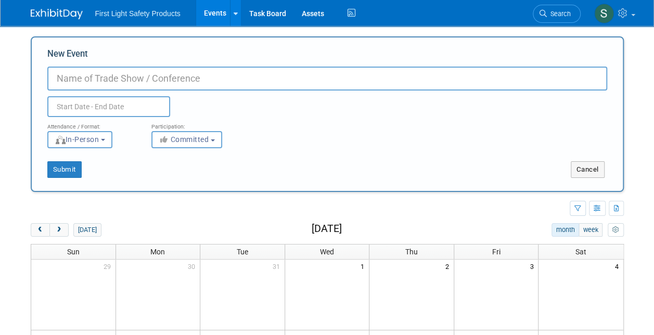
click at [136, 74] on input "New Event" at bounding box center [327, 79] width 560 height 24
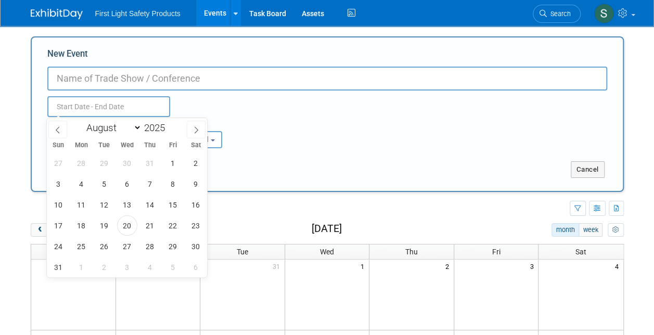
click at [144, 103] on input "text" at bounding box center [108, 106] width 123 height 21
click at [172, 123] on span at bounding box center [169, 125] width 7 height 6
type input "2026"
click at [128, 130] on select "January February March April May June July August September October November De…" at bounding box center [112, 127] width 60 height 13
select select "3"
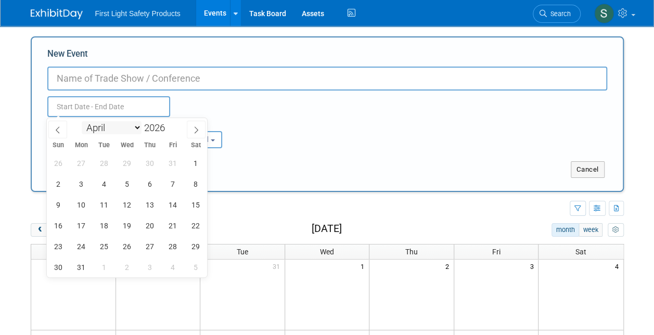
click at [82, 121] on select "January February March April May June July August September October November De…" at bounding box center [112, 127] width 60 height 13
click at [82, 210] on span "13" at bounding box center [81, 205] width 20 height 20
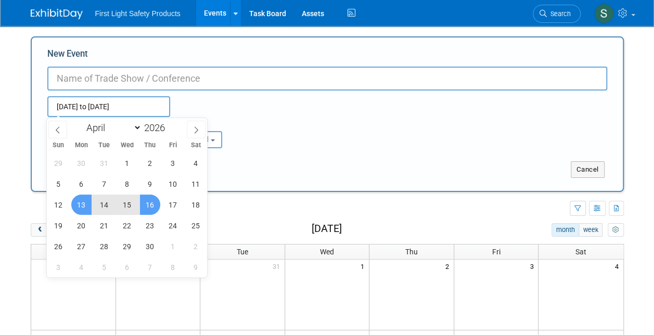
click at [151, 201] on span "16" at bounding box center [150, 205] width 20 height 20
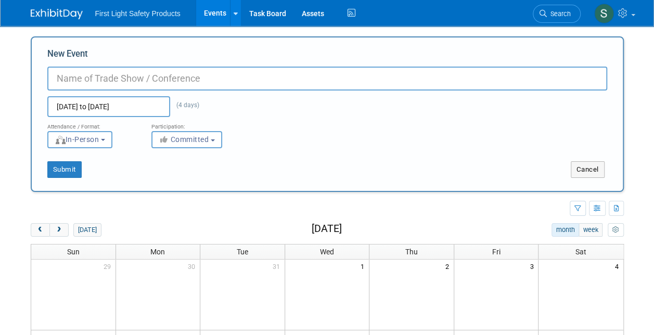
click at [163, 99] on input "Apr 13, 2026 to Apr 16, 2026" at bounding box center [108, 106] width 123 height 21
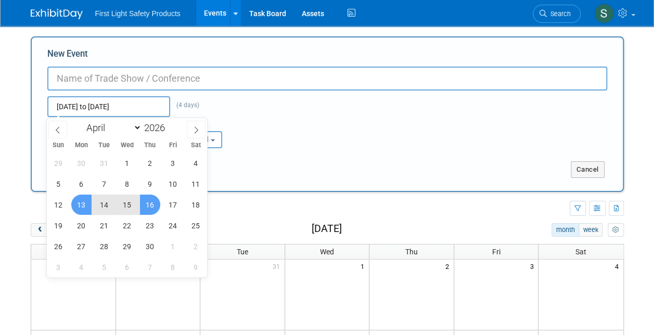
click at [129, 203] on span "15" at bounding box center [127, 205] width 20 height 20
click at [72, 206] on span "13" at bounding box center [81, 205] width 20 height 20
type input "Apr 13, 2026 to Apr 15, 2026"
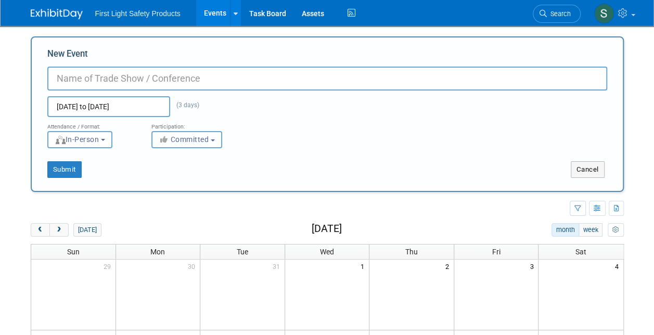
click at [205, 146] on button "Committed" at bounding box center [187, 139] width 71 height 17
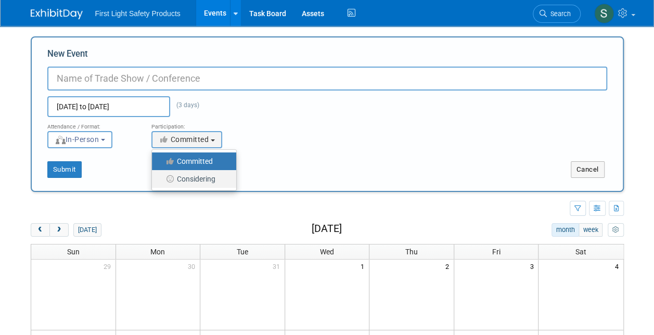
click at [196, 174] on label "Considering" at bounding box center [191, 179] width 69 height 14
click at [161, 176] on input "Considering" at bounding box center [158, 179] width 7 height 7
select select "2"
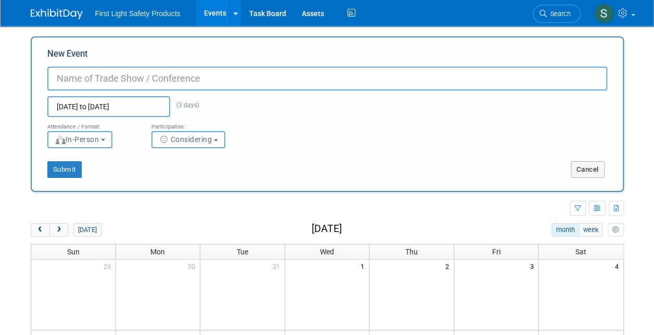
click at [260, 75] on input "New Event" at bounding box center [327, 79] width 560 height 24
click at [65, 165] on button "Submit" at bounding box center [64, 169] width 34 height 17
type input "2026 Ontario Transportation Expo"
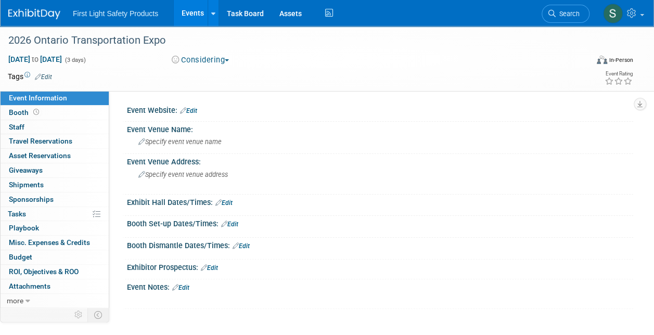
click at [49, 77] on link "Edit" at bounding box center [43, 76] width 17 height 7
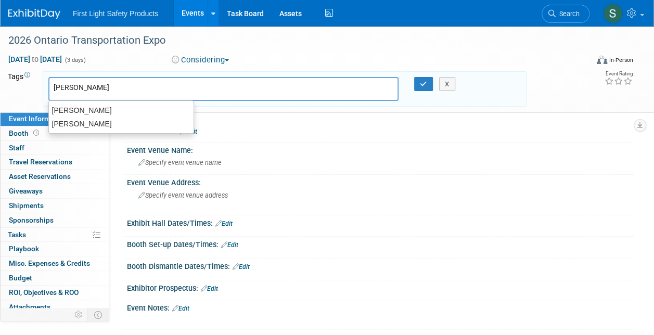
type input "brett"
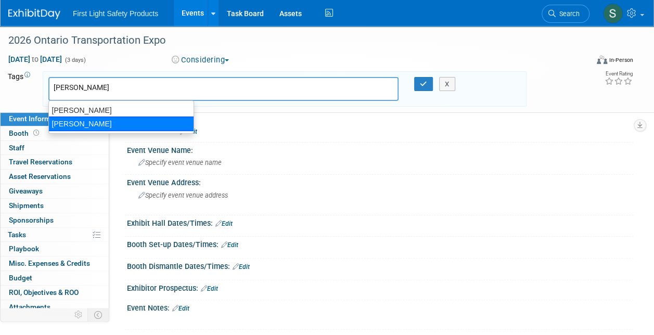
click at [76, 121] on div "Brett Kuchciak" at bounding box center [121, 124] width 146 height 15
type input "Brett Kuchciak"
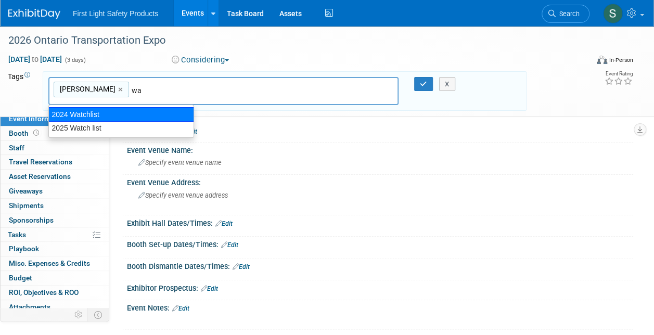
type input "w"
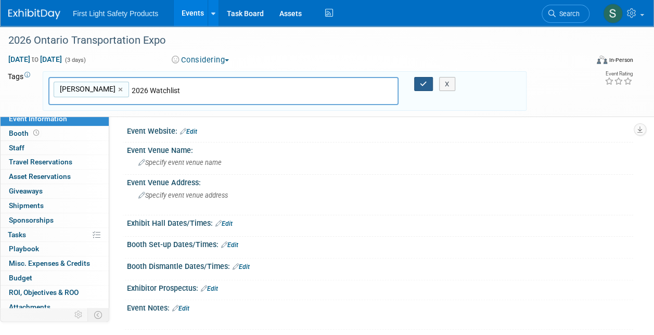
type input "2026 Watchlist"
click at [420, 77] on button "button" at bounding box center [423, 84] width 19 height 15
type input "Brett Kuchciak,2026 Watchlist"
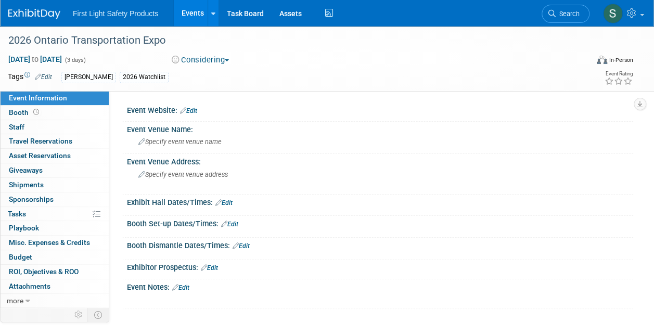
click at [196, 111] on link "Edit" at bounding box center [188, 110] width 17 height 7
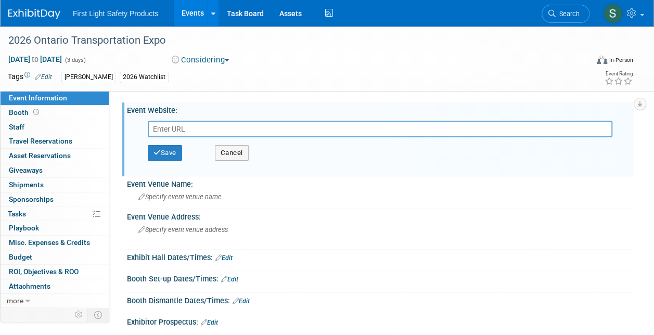
click at [228, 132] on input "text" at bounding box center [380, 129] width 465 height 17
paste input "https://addcal.co/e/ckmycqopdtgq"
type input "https://addcal.co/e/ckmycqopdtgq"
click at [176, 148] on button "Save" at bounding box center [165, 153] width 34 height 16
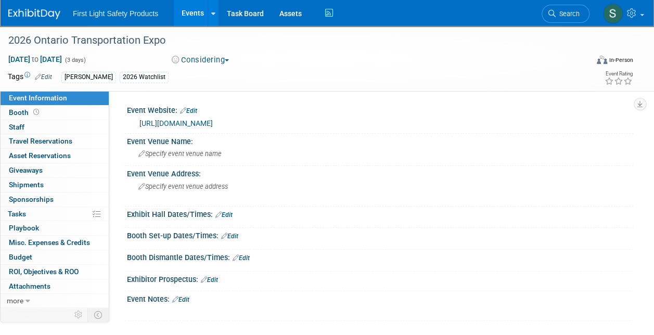
click at [244, 112] on div "Event Website: Edit" at bounding box center [380, 110] width 507 height 14
click at [193, 107] on link "Edit" at bounding box center [188, 110] width 17 height 7
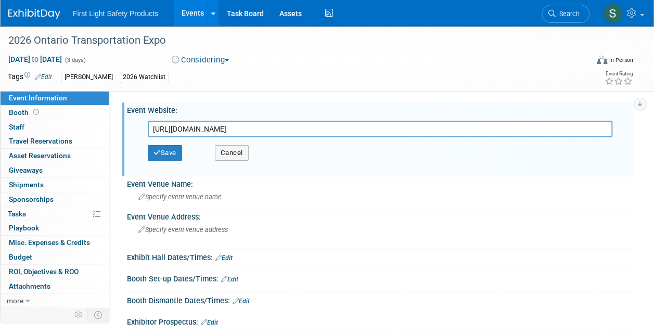
drag, startPoint x: 275, startPoint y: 125, endPoint x: 142, endPoint y: 117, distance: 134.1
click at [142, 117] on div "https://addcal.co/e/ckmycqopdtgq Save Cancel" at bounding box center [380, 144] width 491 height 58
type input "https://ote.ca/"
click at [171, 148] on button "Save" at bounding box center [165, 153] width 34 height 16
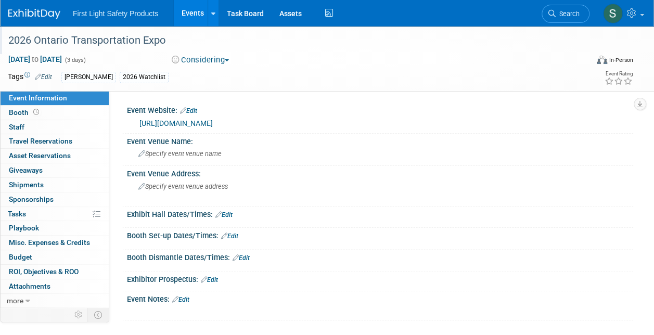
click at [200, 42] on div "2026 Ontario Transportation Expo" at bounding box center [292, 40] width 575 height 19
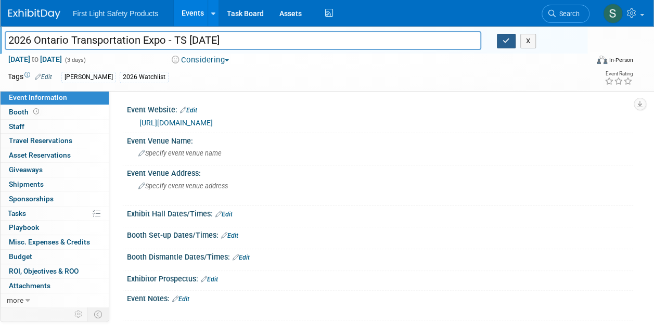
type input "2026 Ontario Transportation Expo - TS [DATE]"
click at [510, 40] on button "button" at bounding box center [506, 41] width 19 height 15
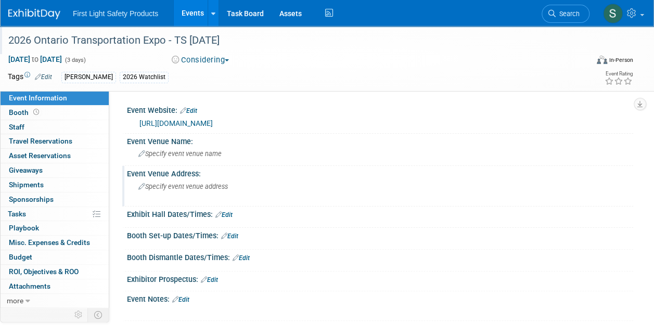
click at [199, 186] on span "Specify event venue address" at bounding box center [183, 187] width 90 height 8
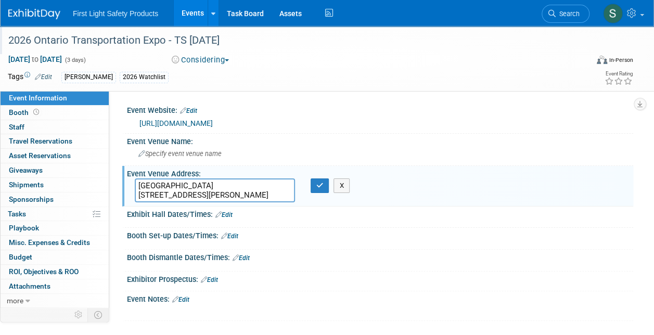
click at [137, 188] on textarea "Toronto Congress Centre 650 Dixon Rd, Toronto" at bounding box center [215, 191] width 160 height 24
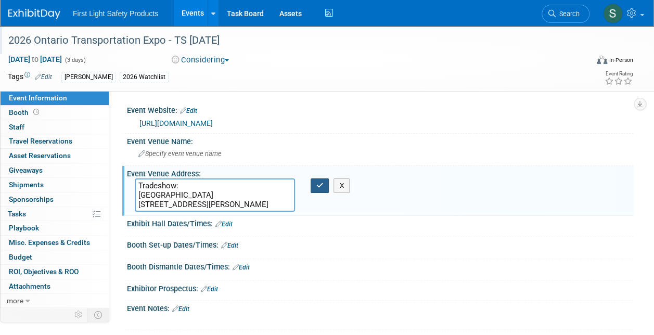
type textarea "Tradeshow: Toronto Congress Centre 650 Dixon Rd, Toronto"
click at [321, 186] on icon "button" at bounding box center [320, 185] width 7 height 7
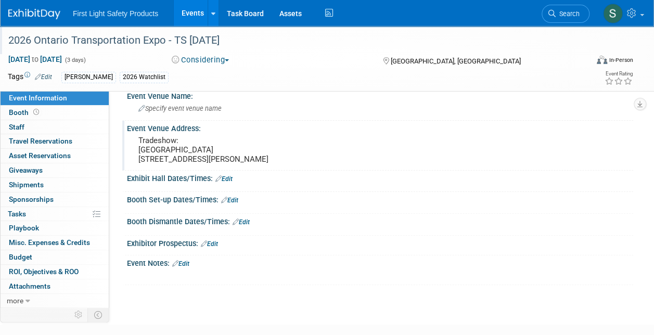
scroll to position [43, 0]
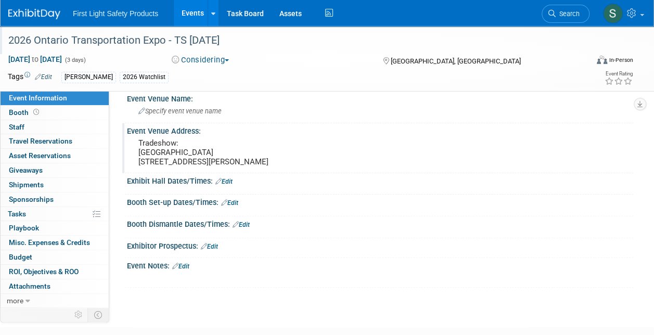
click at [180, 153] on pre "Tradeshow: Toronto Congress Centre 650 Dixon Rd, Toronto" at bounding box center [232, 152] width 188 height 28
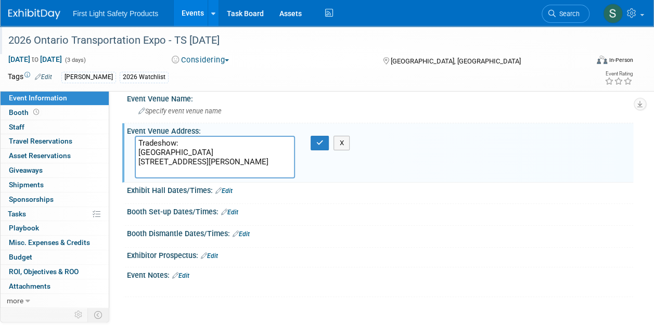
click at [228, 158] on textarea "Tradeshow: Toronto Congress Centre 650 Dixon Rd, Toronto" at bounding box center [215, 157] width 160 height 43
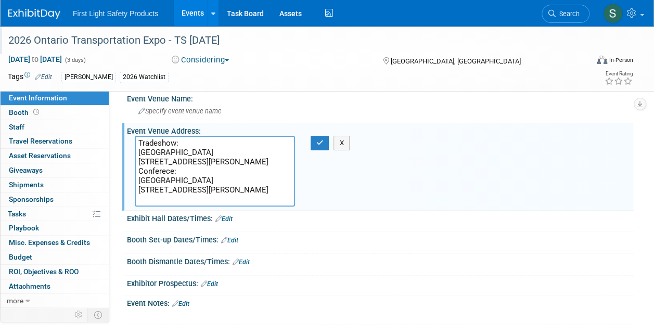
click at [228, 158] on textarea "Tradeshow: Toronto Congress Centre 650 Dixon Rd, Toronto Conferece: Delta Marri…" at bounding box center [215, 171] width 160 height 71
click at [166, 174] on textarea "Tradeshow: Toronto Congress Centre 650 Dixon Rd, Toronto Conferece: Delta Marri…" at bounding box center [215, 171] width 160 height 71
click at [160, 173] on textarea "Tradeshow: Toronto Congress Centre 650 Dixon Rd, Toronto Conferece: Delta Marri…" at bounding box center [215, 171] width 160 height 71
click at [163, 173] on textarea "Tradeshow: Toronto Congress Centre 650 Dixon Rd, Toronto Conferece: Delta Marri…" at bounding box center [215, 171] width 160 height 71
type textarea "Tradeshow: Toronto Congress Centre 650 Dixon Rd, Toronto Conference: Delta Marr…"
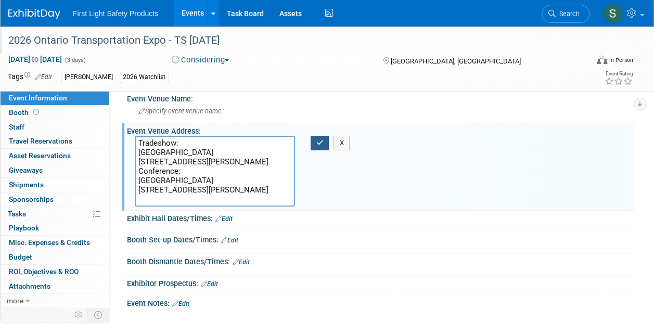
click at [324, 143] on button "button" at bounding box center [320, 143] width 19 height 15
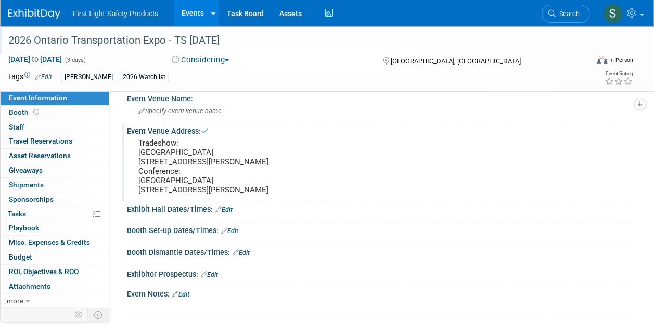
click at [324, 143] on pre "Tradeshow: Toronto Congress Centre 650 Dixon Rd, Toronto Conference: Delta Marr…" at bounding box center [232, 166] width 188 height 56
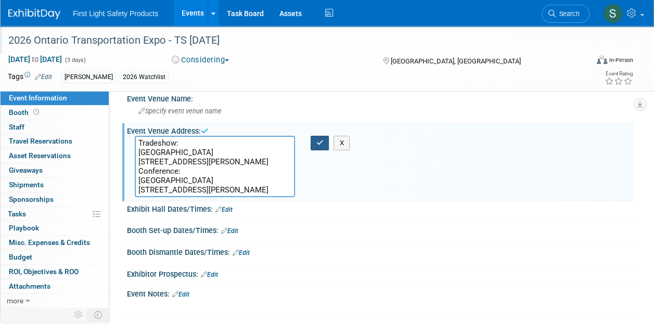
click at [324, 143] on button "button" at bounding box center [320, 143] width 19 height 15
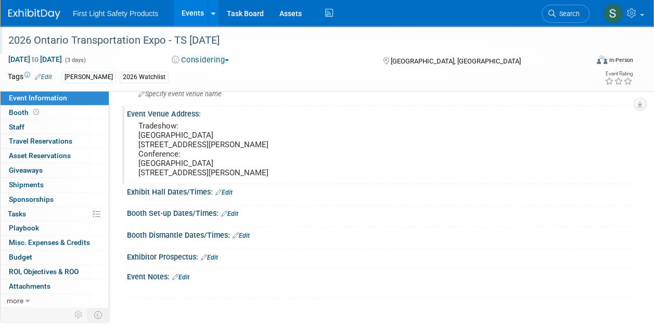
scroll to position [0, 0]
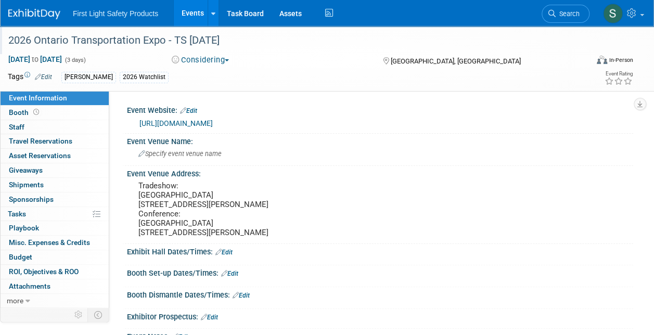
click at [187, 4] on link "Events" at bounding box center [193, 13] width 38 height 26
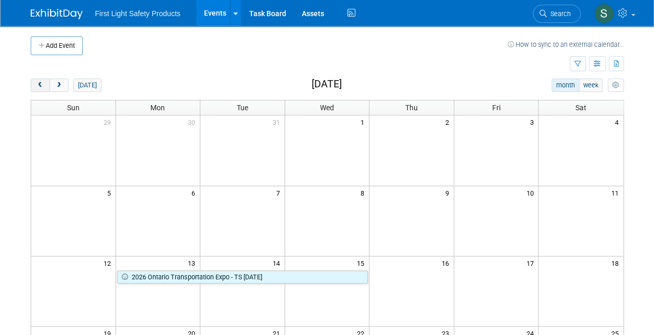
click at [39, 84] on span "prev" at bounding box center [40, 85] width 8 height 7
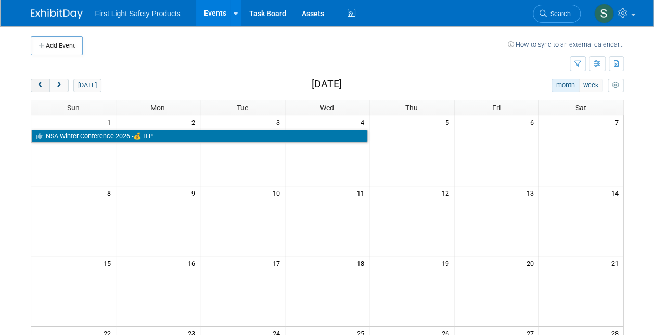
click at [39, 84] on span "prev" at bounding box center [40, 85] width 8 height 7
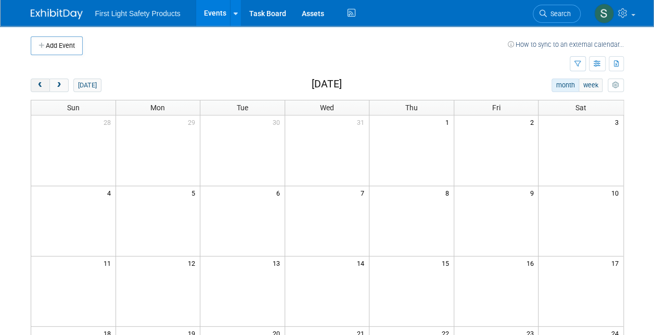
click at [39, 84] on span "prev" at bounding box center [40, 85] width 8 height 7
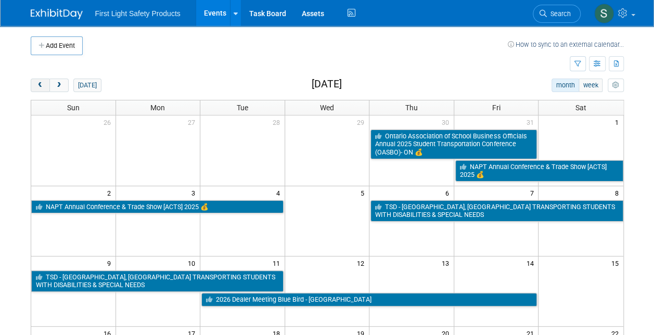
click at [39, 84] on span "prev" at bounding box center [40, 85] width 8 height 7
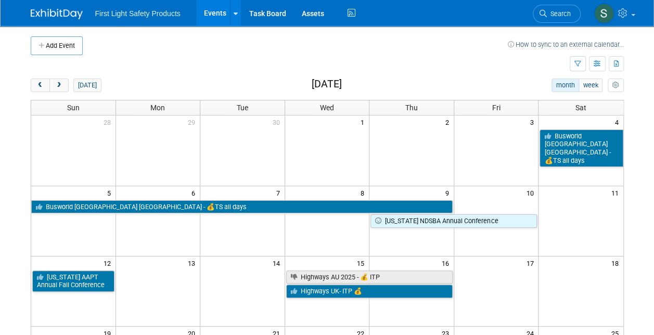
scroll to position [68, 0]
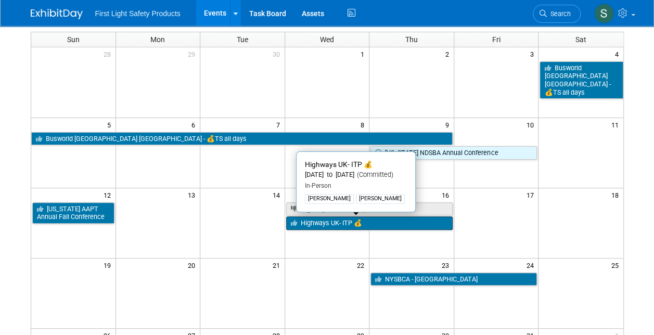
click at [308, 219] on link "Highways UK- ITP 💰" at bounding box center [369, 224] width 167 height 14
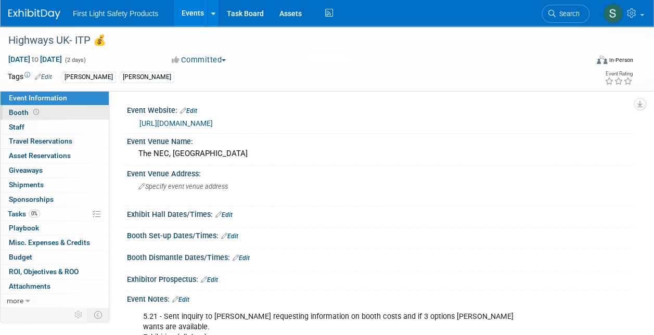
click at [36, 114] on icon at bounding box center [36, 112] width 6 height 6
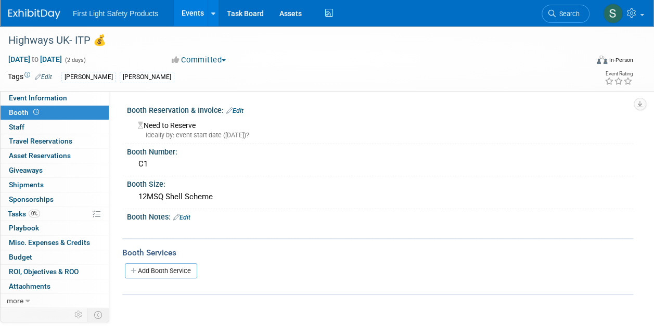
click at [186, 8] on link "Events" at bounding box center [193, 13] width 38 height 26
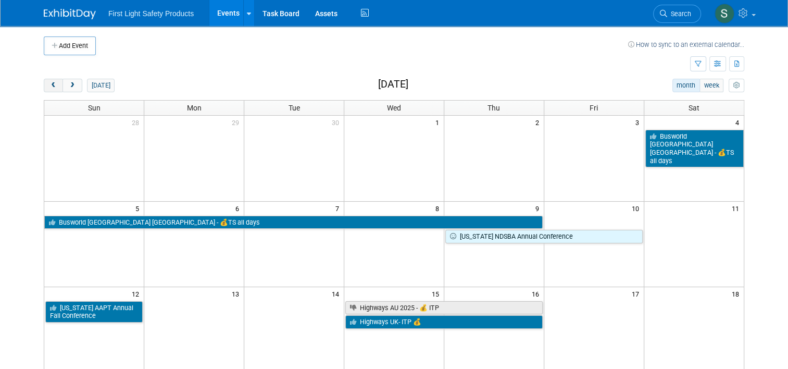
click at [51, 88] on button "prev" at bounding box center [53, 86] width 19 height 14
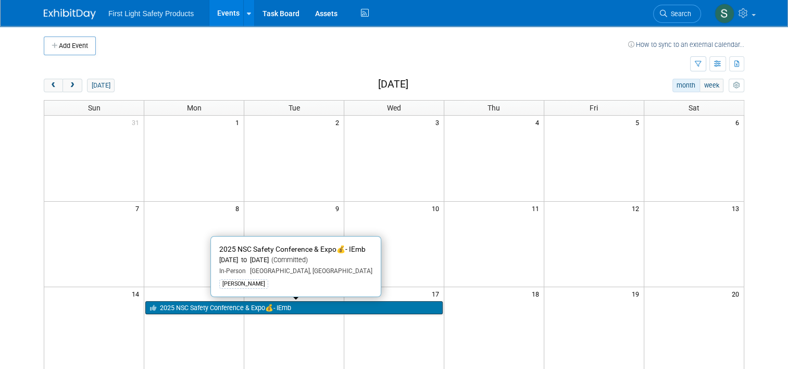
click at [262, 305] on link "2025 NSC Safety Conference & Expo💰- IEmb" at bounding box center [293, 308] width 297 height 14
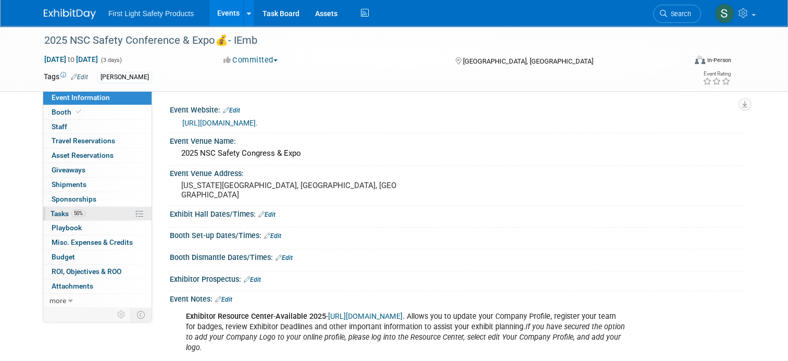
click at [79, 214] on link "50% Tasks 50%" at bounding box center [97, 214] width 108 height 14
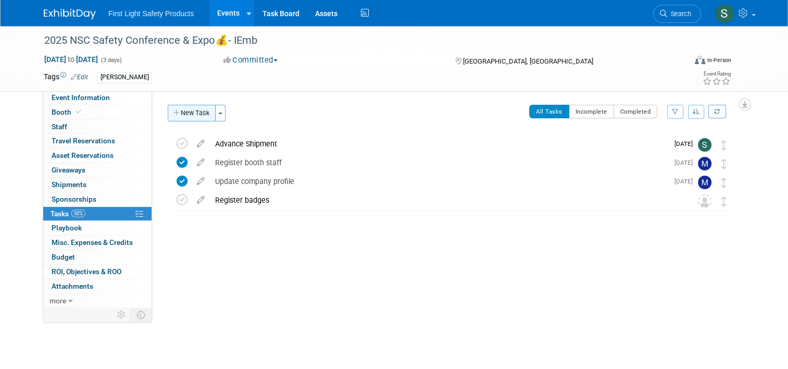
click at [194, 108] on button "New Task" at bounding box center [192, 113] width 48 height 17
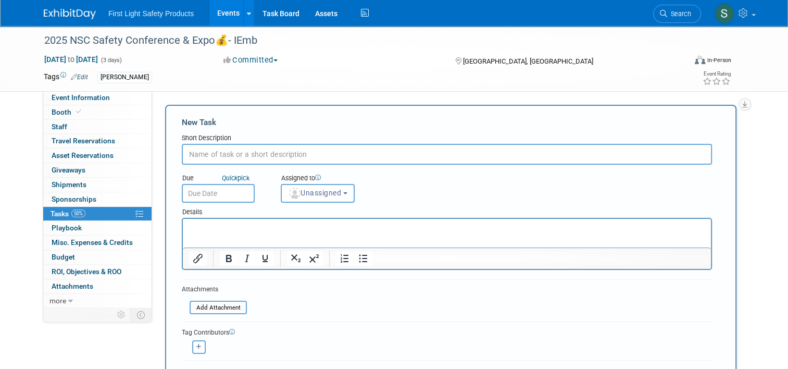
click at [246, 153] on input "text" at bounding box center [447, 154] width 530 height 21
type input "Electrical Deadline"
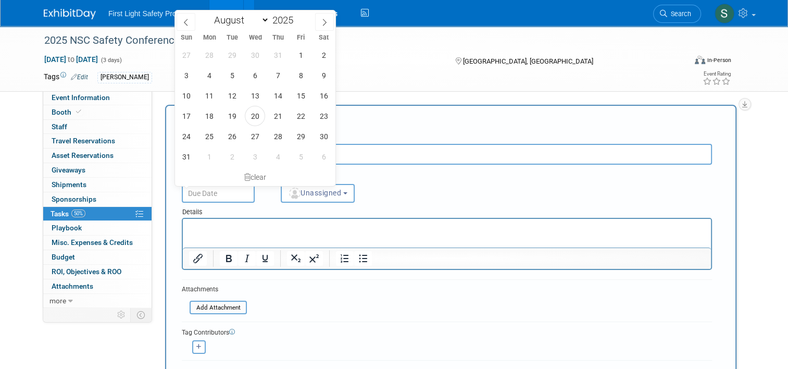
click at [219, 190] on input "text" at bounding box center [218, 193] width 73 height 19
click at [234, 137] on span "26" at bounding box center [232, 136] width 20 height 20
type input "[DATE]"
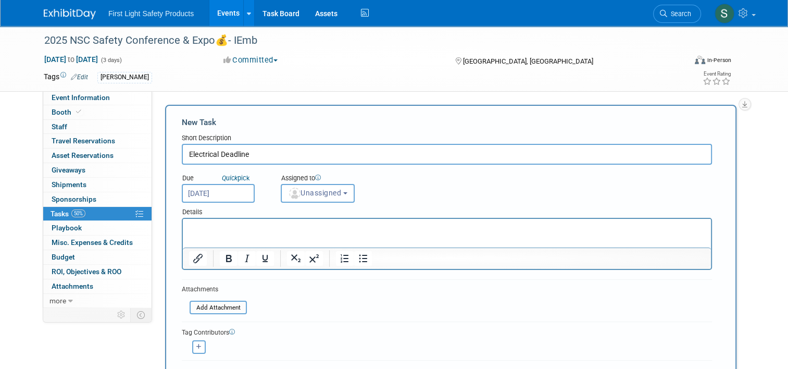
click at [345, 203] on div "Details" at bounding box center [447, 210] width 530 height 15
click at [346, 192] on button "Unassigned" at bounding box center [318, 193] width 74 height 19
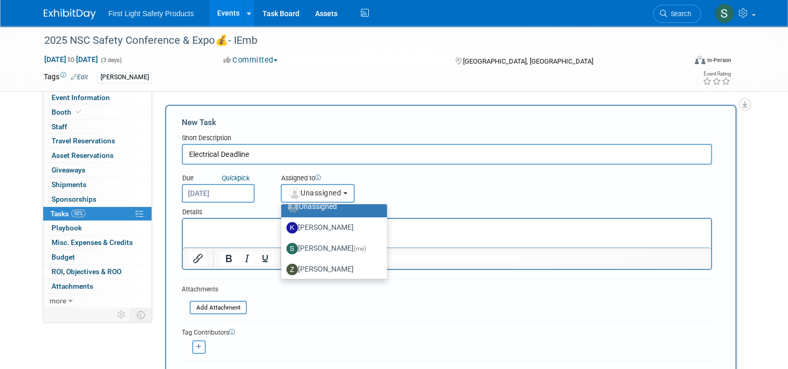
scroll to position [14, 0]
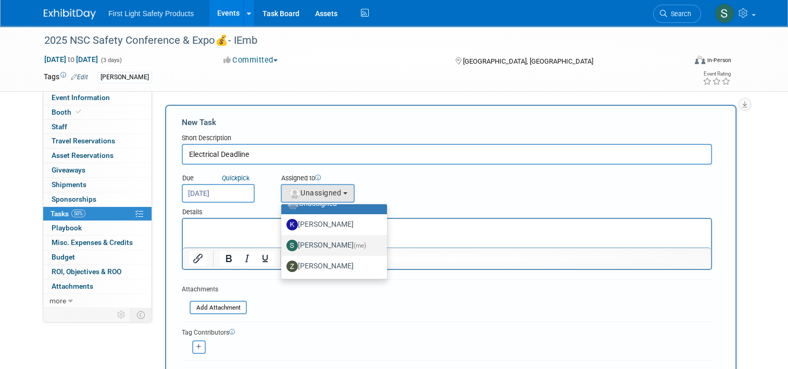
click at [332, 239] on label "[PERSON_NAME] (me)" at bounding box center [331, 245] width 90 height 17
click at [283, 241] on input "[PERSON_NAME] (me)" at bounding box center [279, 244] width 7 height 7
select select "be7457ac-ff55-4b1c-b363-73aed2fc0964"
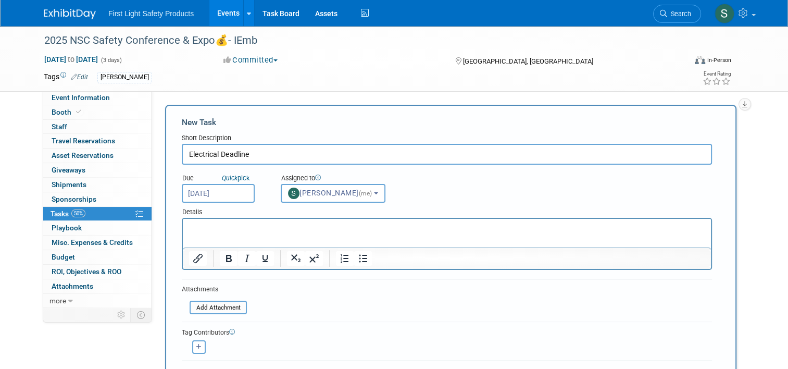
drag, startPoint x: 299, startPoint y: 232, endPoint x: 287, endPoint y: 232, distance: 12.5
click at [299, 232] on p "Rich Text Area. Press ALT-0 for help." at bounding box center [447, 228] width 516 height 10
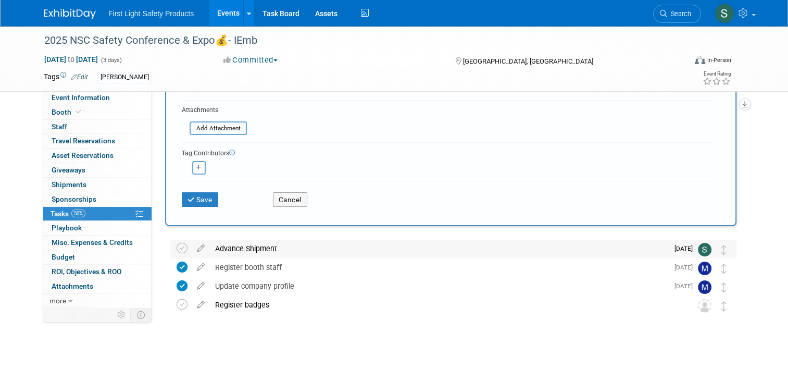
scroll to position [186, 0]
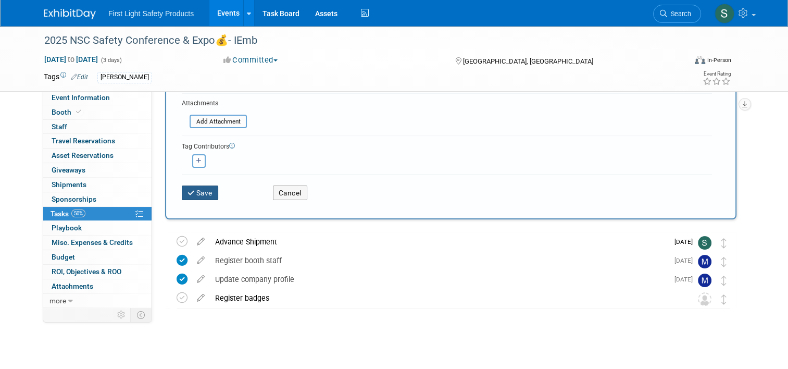
click at [211, 189] on button "Save" at bounding box center [200, 192] width 36 height 15
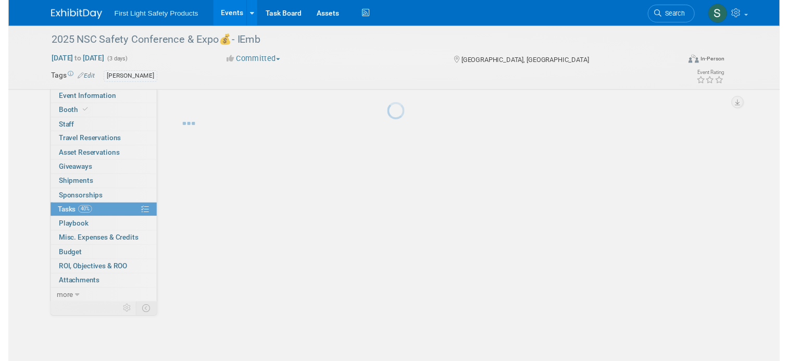
scroll to position [0, 0]
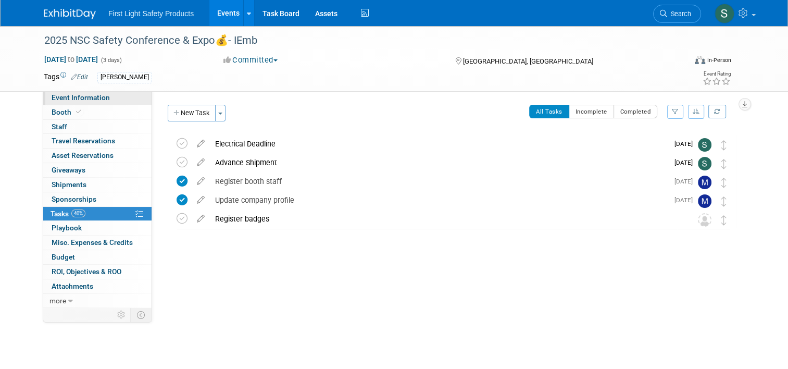
click at [81, 96] on span "Event Information" at bounding box center [81, 97] width 58 height 8
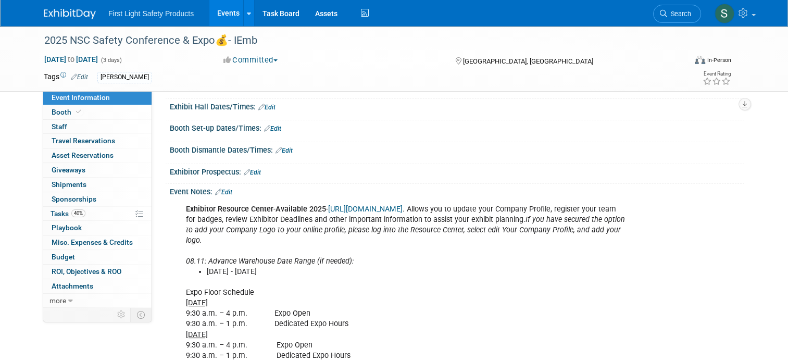
scroll to position [177, 0]
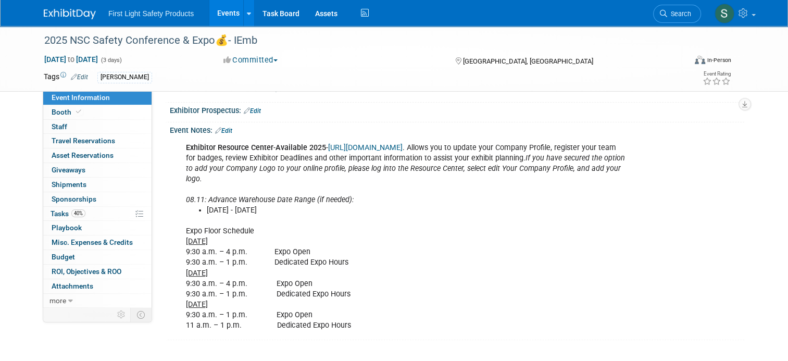
click at [225, 127] on div "Event Notes: Edit" at bounding box center [457, 129] width 574 height 14
click at [223, 132] on link "Edit" at bounding box center [223, 130] width 17 height 7
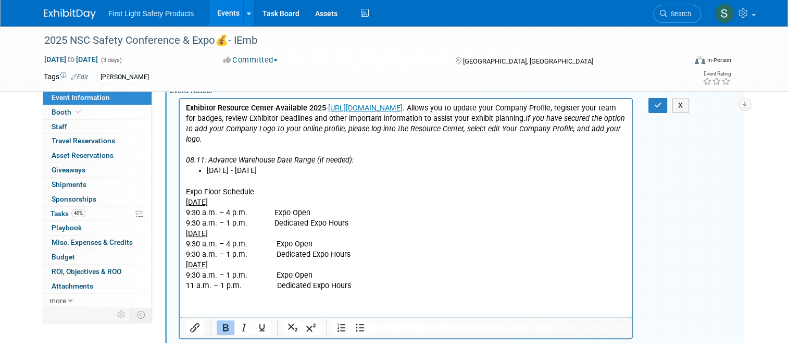
scroll to position [220, 0]
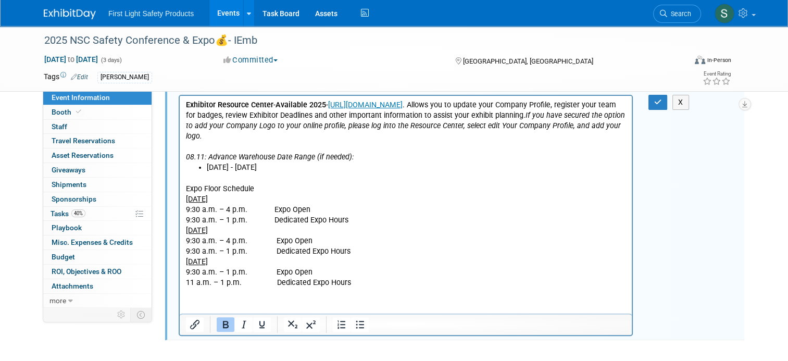
click at [370, 279] on p "Expo Floor Schedule [DATE] 9:30 a.m. – 4 p.m. Expo Open 9:30 a.m. – 1 p.m. Dedi…" at bounding box center [406, 230] width 440 height 115
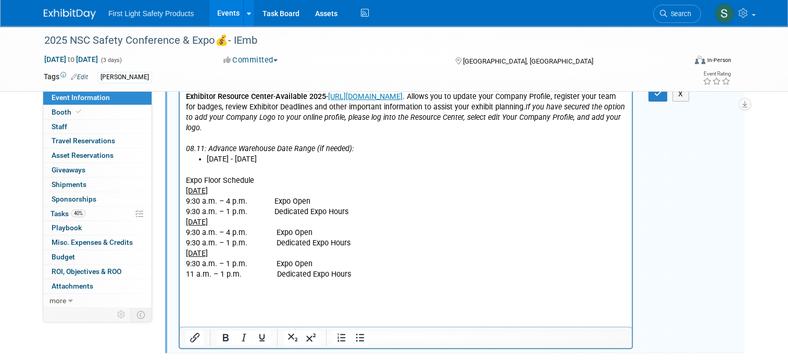
click at [276, 182] on p "Expo Floor Schedule [DATE] 9:30 a.m. – 4 p.m. Expo Open 9:30 a.m. – 1 p.m. Dedi…" at bounding box center [406, 222] width 440 height 115
drag, startPoint x: 188, startPoint y: 171, endPoint x: 198, endPoint y: 179, distance: 12.3
click at [188, 171] on p "Expo Floor Schedule [DATE] 9:30 a.m. – 4 p.m. Expo Open 9:30 a.m. – 1 p.m. Dedi…" at bounding box center [406, 222] width 440 height 115
click at [188, 180] on p "Registration [DATE] - [DATE] 7:30am - 5 & [DATE] 7:00am to 4:00pm Expo Floor Sc…" at bounding box center [406, 222] width 440 height 115
click at [185, 179] on body "Exhibitor Resource Center - Available 2025 - [URL][DOMAIN_NAME] . Allows you to…" at bounding box center [405, 195] width 441 height 209
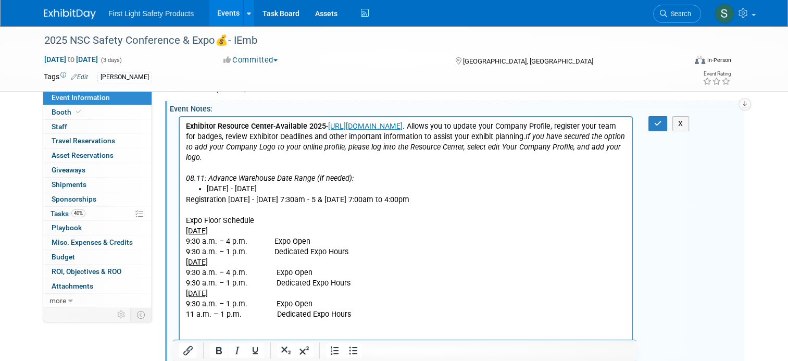
scroll to position [168, 0]
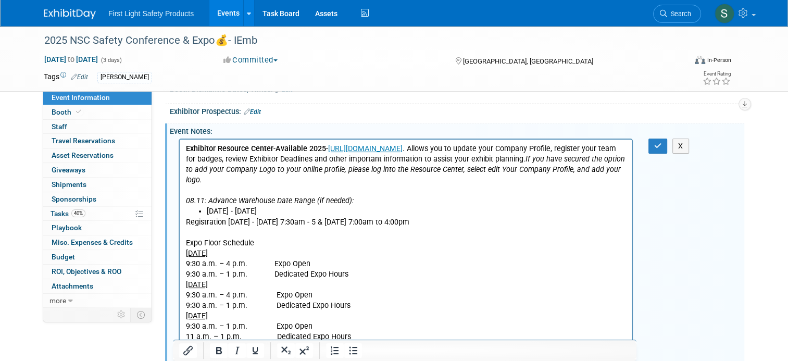
click at [186, 220] on p "Registration [DATE] - [DATE] 7:30am - 5 & [DATE] 7:00am to 4:00pm" at bounding box center [406, 222] width 440 height 10
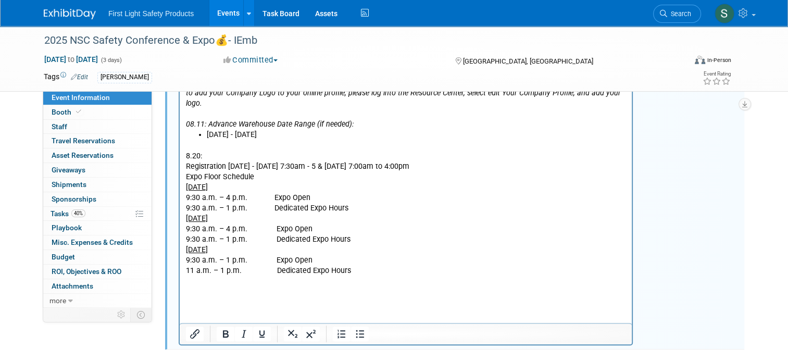
scroll to position [262, 0]
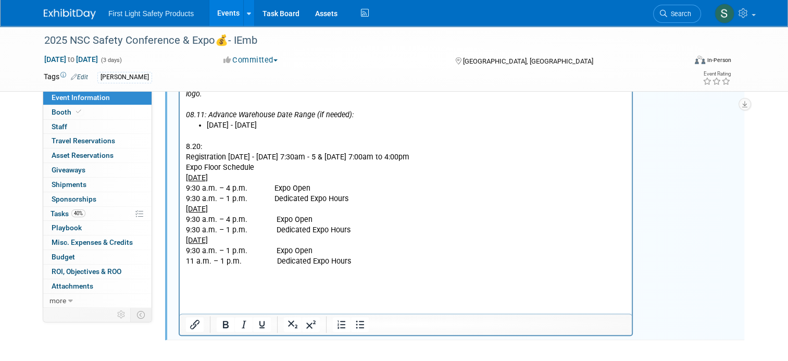
click at [219, 287] on html "Exhibitor Resource Center - Available 2025 - [URL][DOMAIN_NAME] . Allows you to…" at bounding box center [406, 170] width 452 height 234
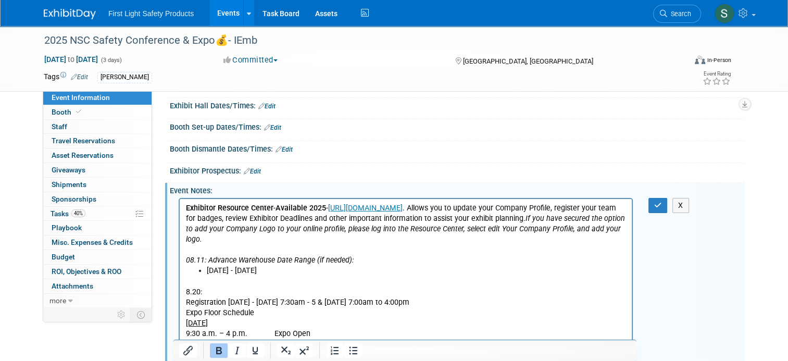
scroll to position [106, 0]
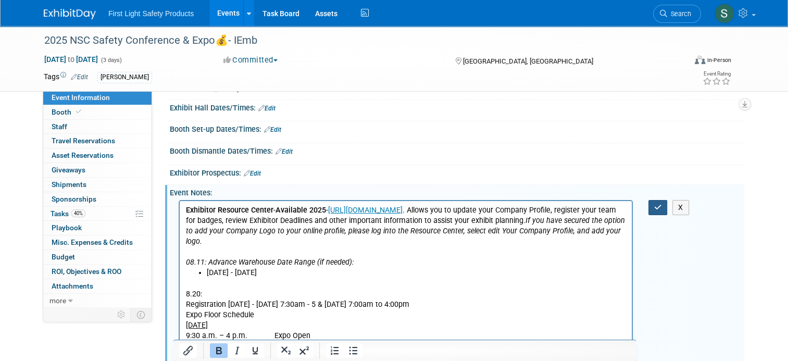
click at [662, 211] on icon "button" at bounding box center [658, 207] width 8 height 7
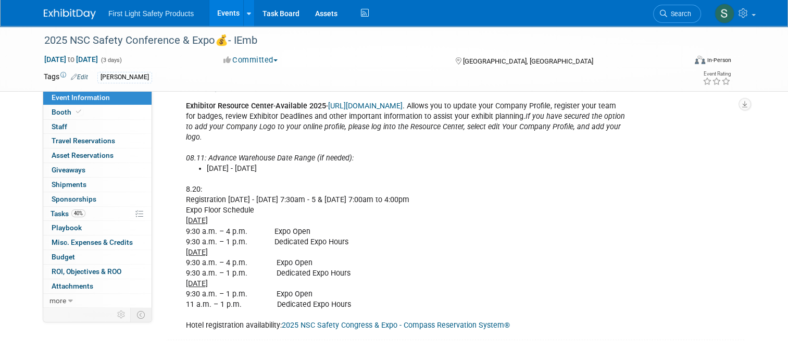
scroll to position [219, 0]
